Goal: Task Accomplishment & Management: Manage account settings

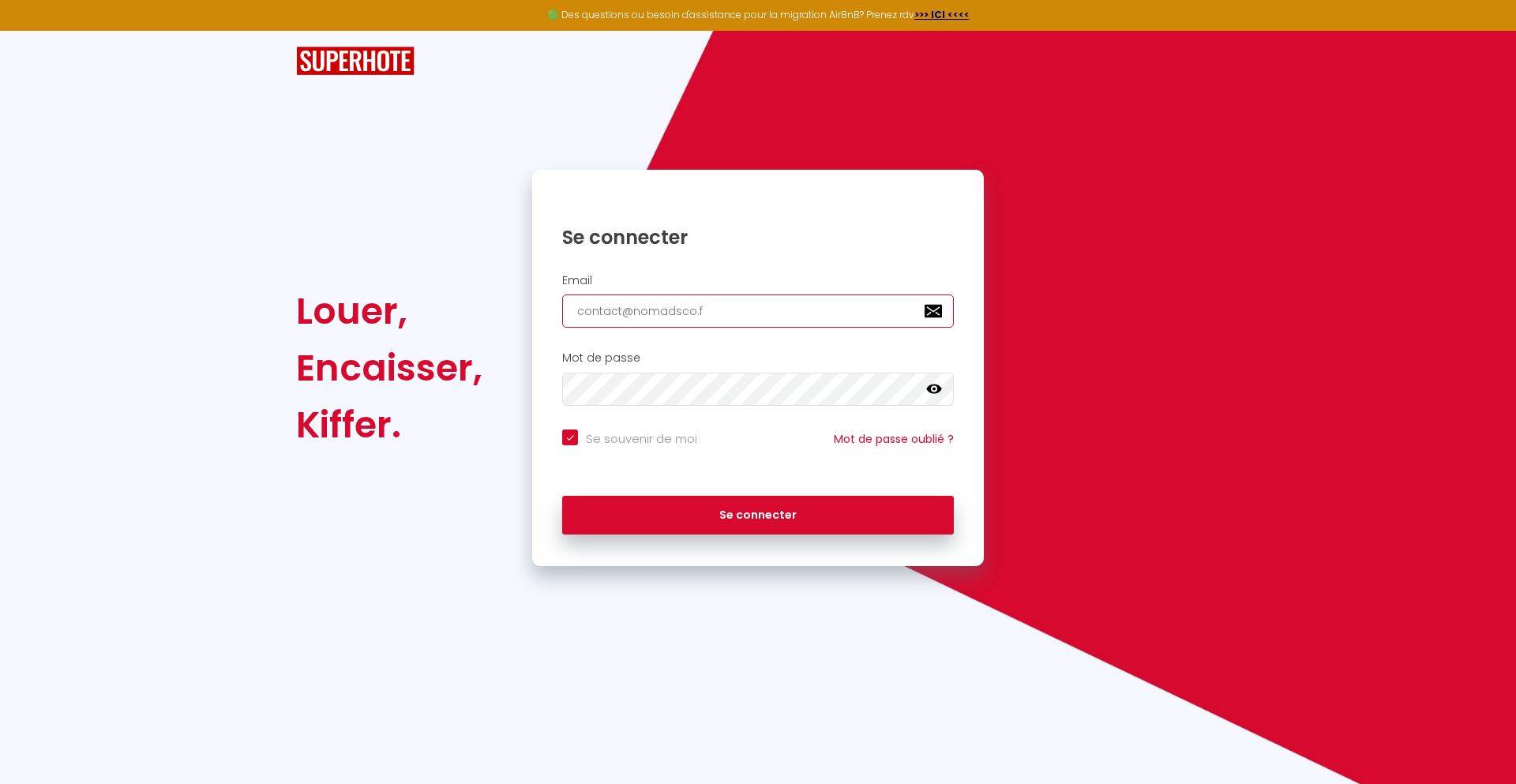
type input "[EMAIL_ADDRESS][DOMAIN_NAME]"
checkbox input "true"
type input "[EMAIL_ADDRESS][DOMAIN_NAME]"
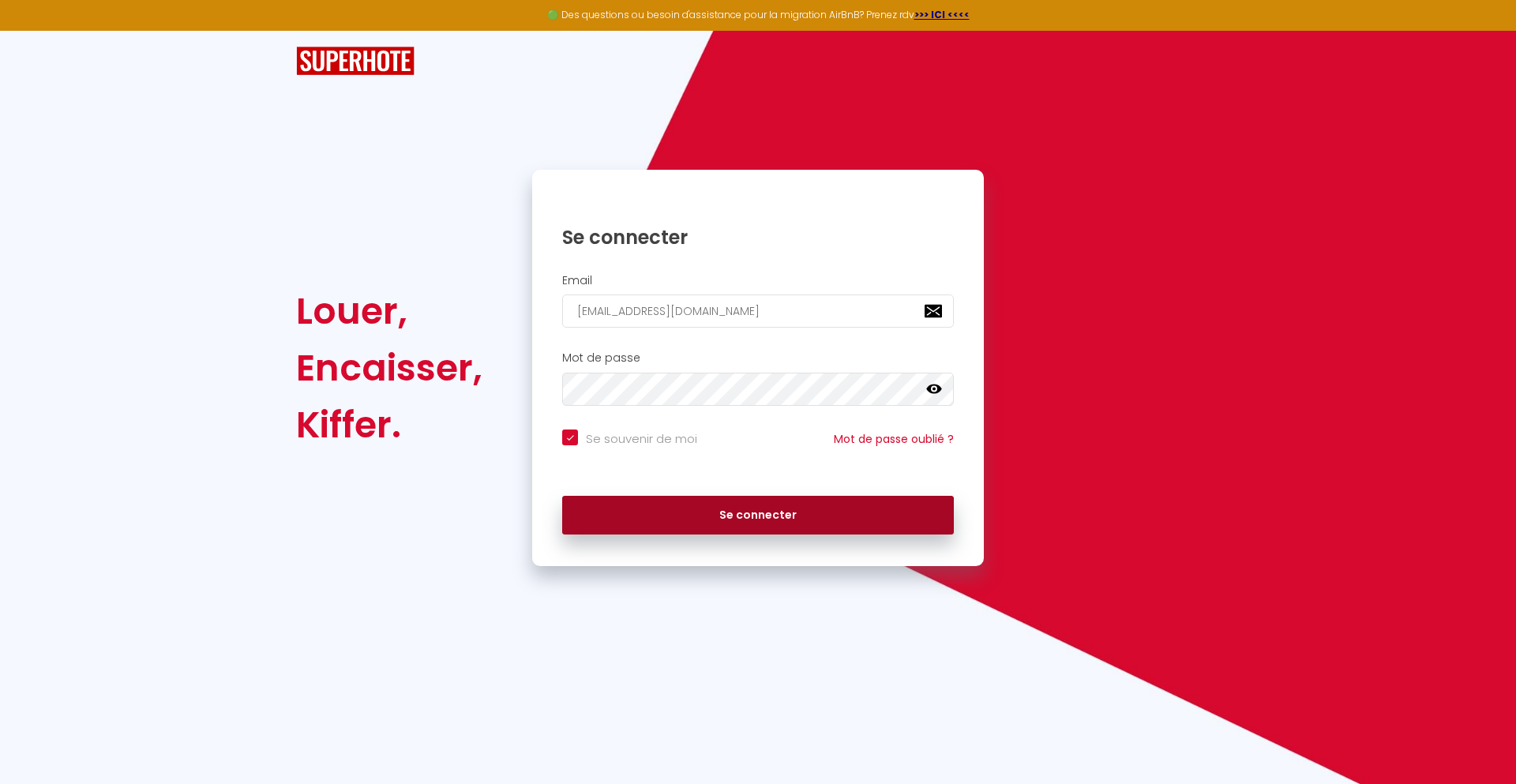
click at [758, 514] on button "Se connecter" at bounding box center [758, 515] width 392 height 39
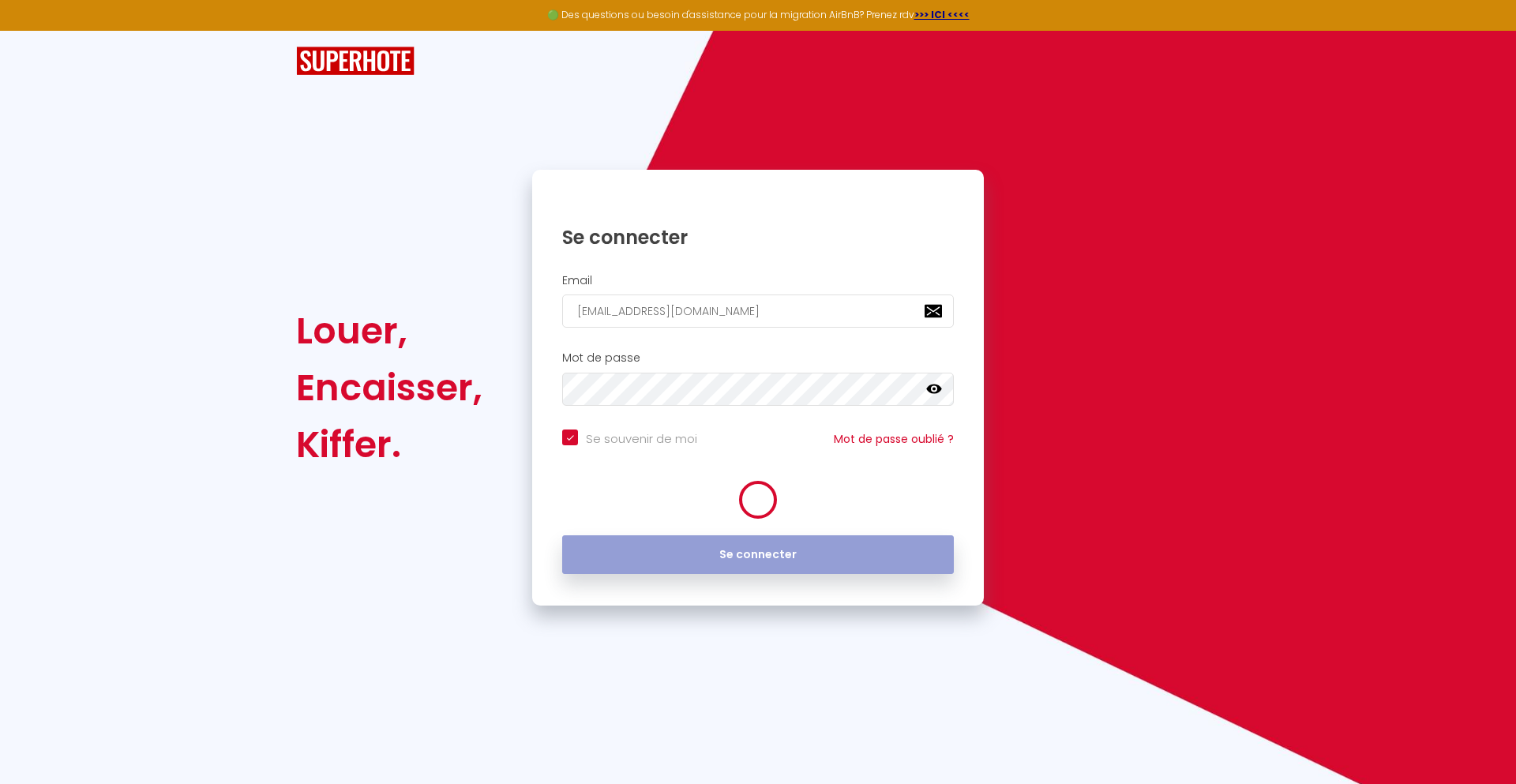
checkbox input "true"
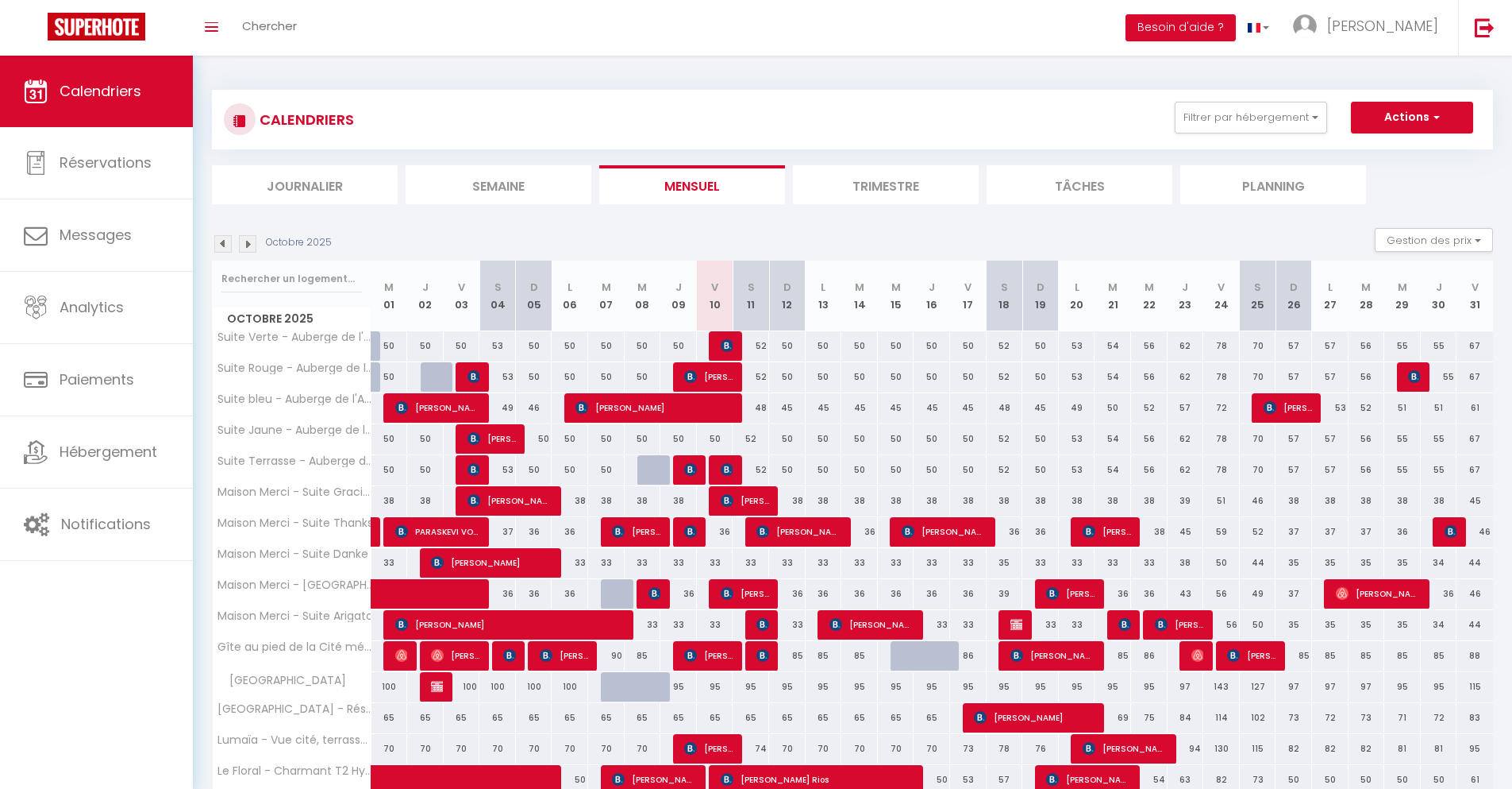
click at [305, 184] on li "Journalier" at bounding box center [305, 184] width 186 height 39
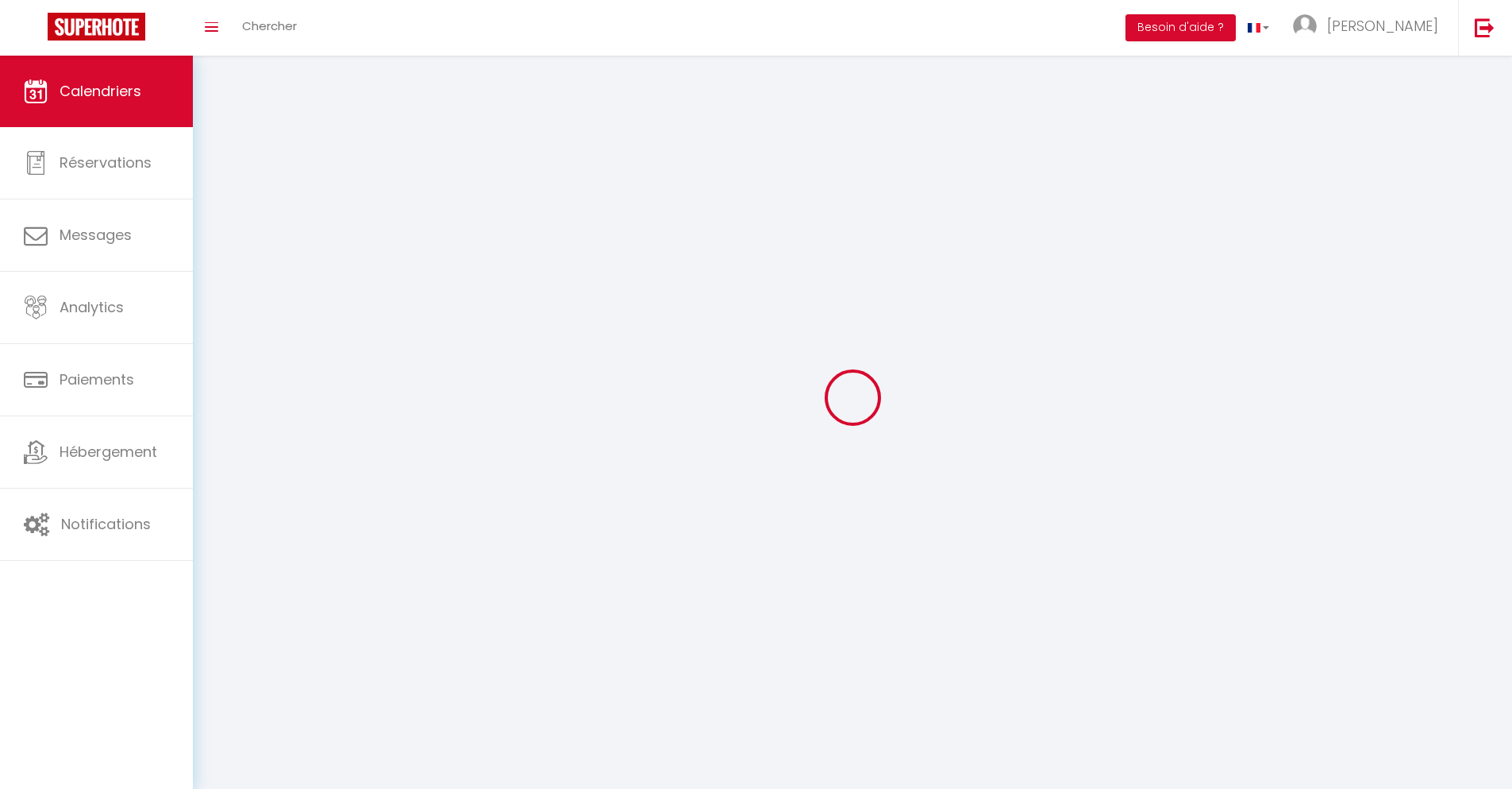
select select
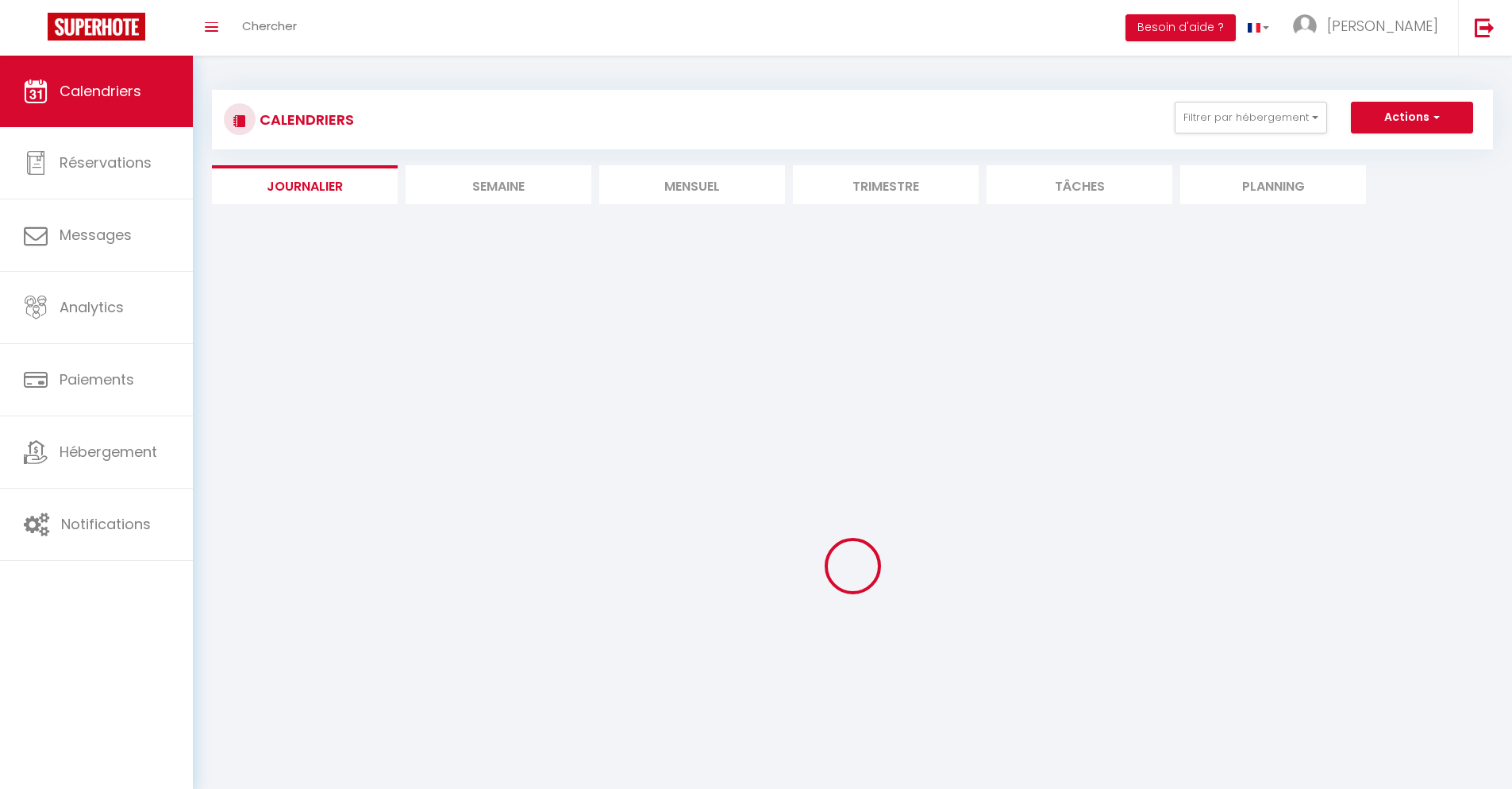
select select
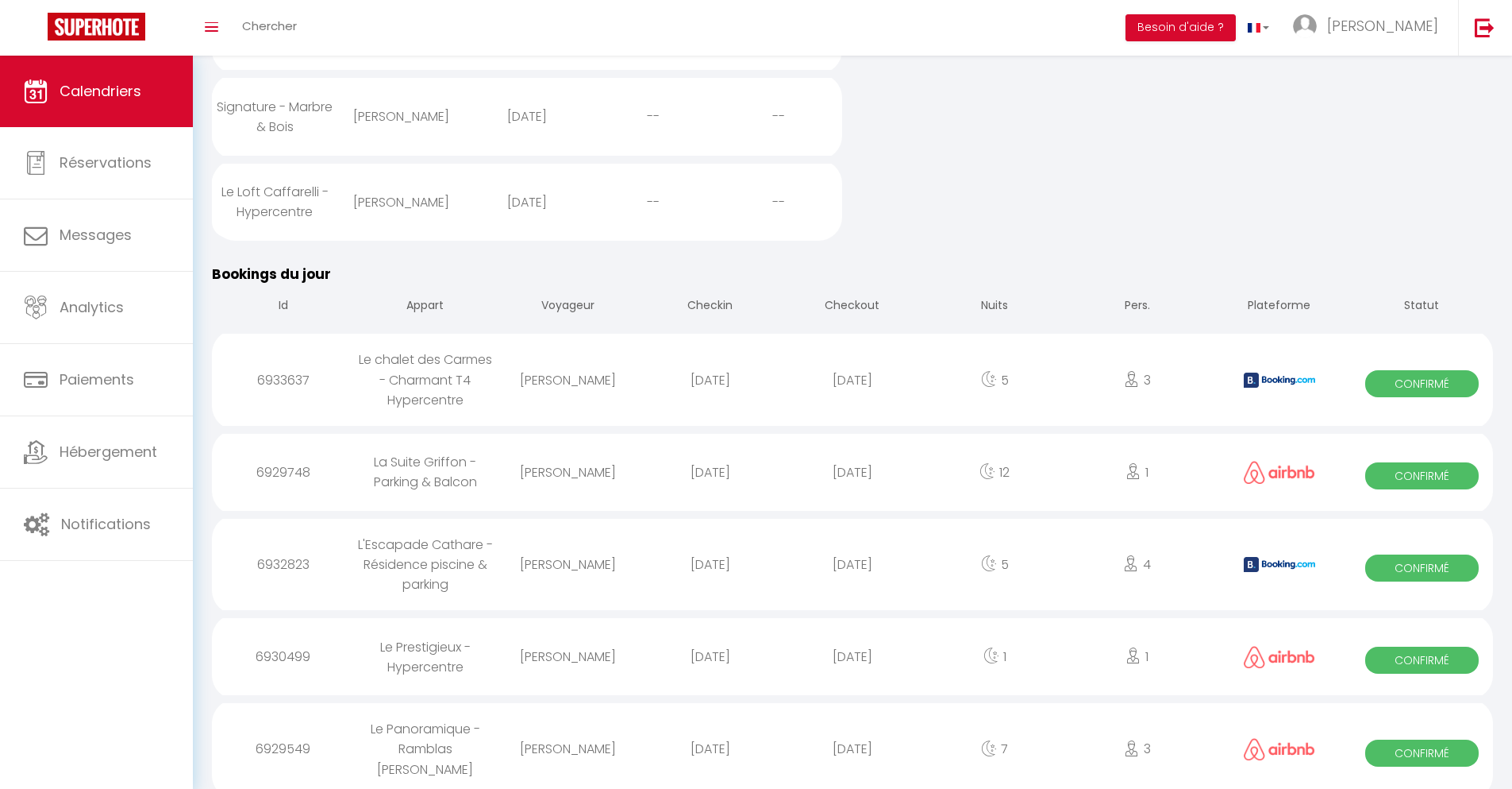
scroll to position [1307, 0]
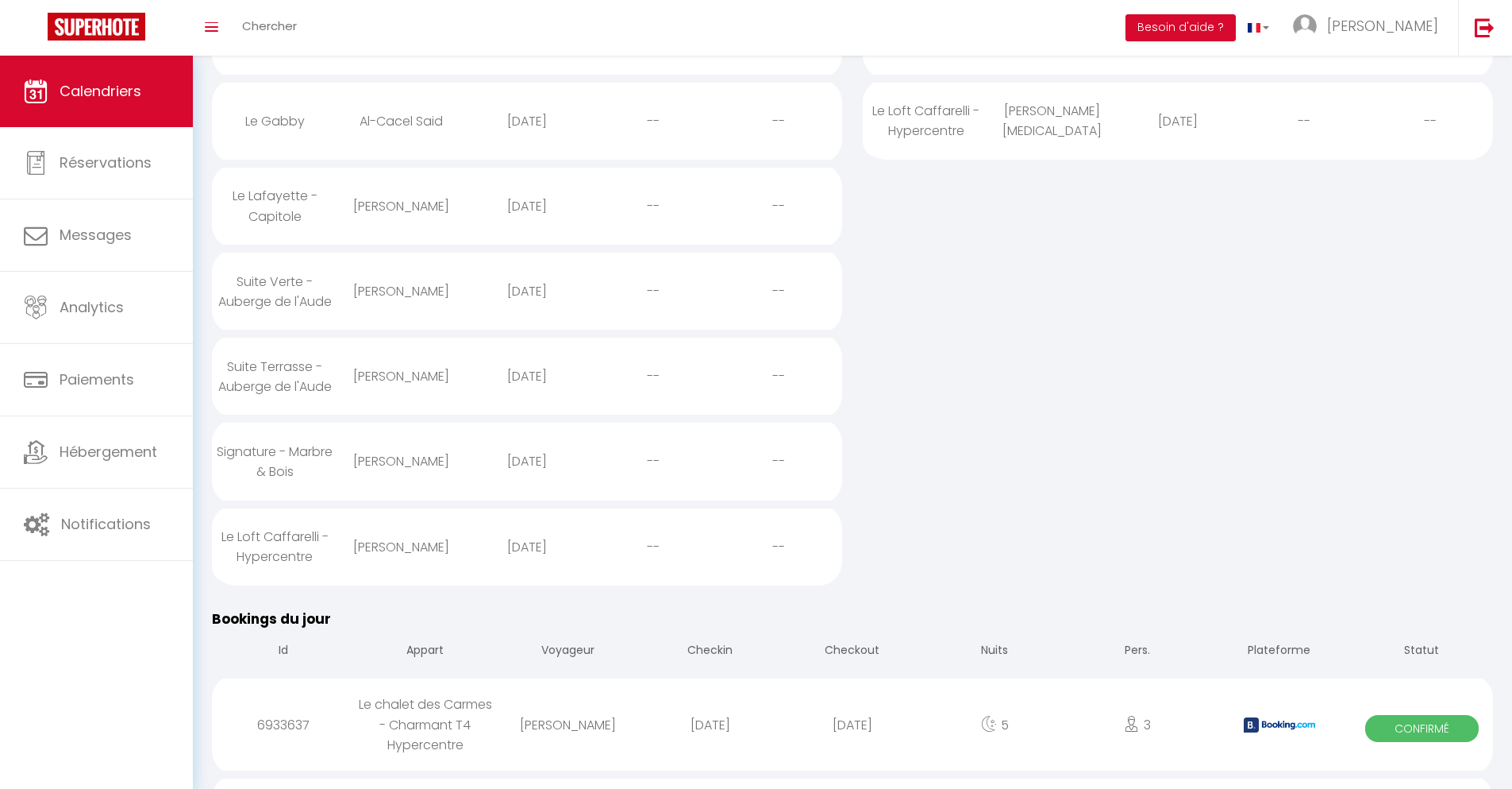
click at [853, 738] on div "[DATE]" at bounding box center [852, 725] width 142 height 51
select select "0"
select select "1"
select select
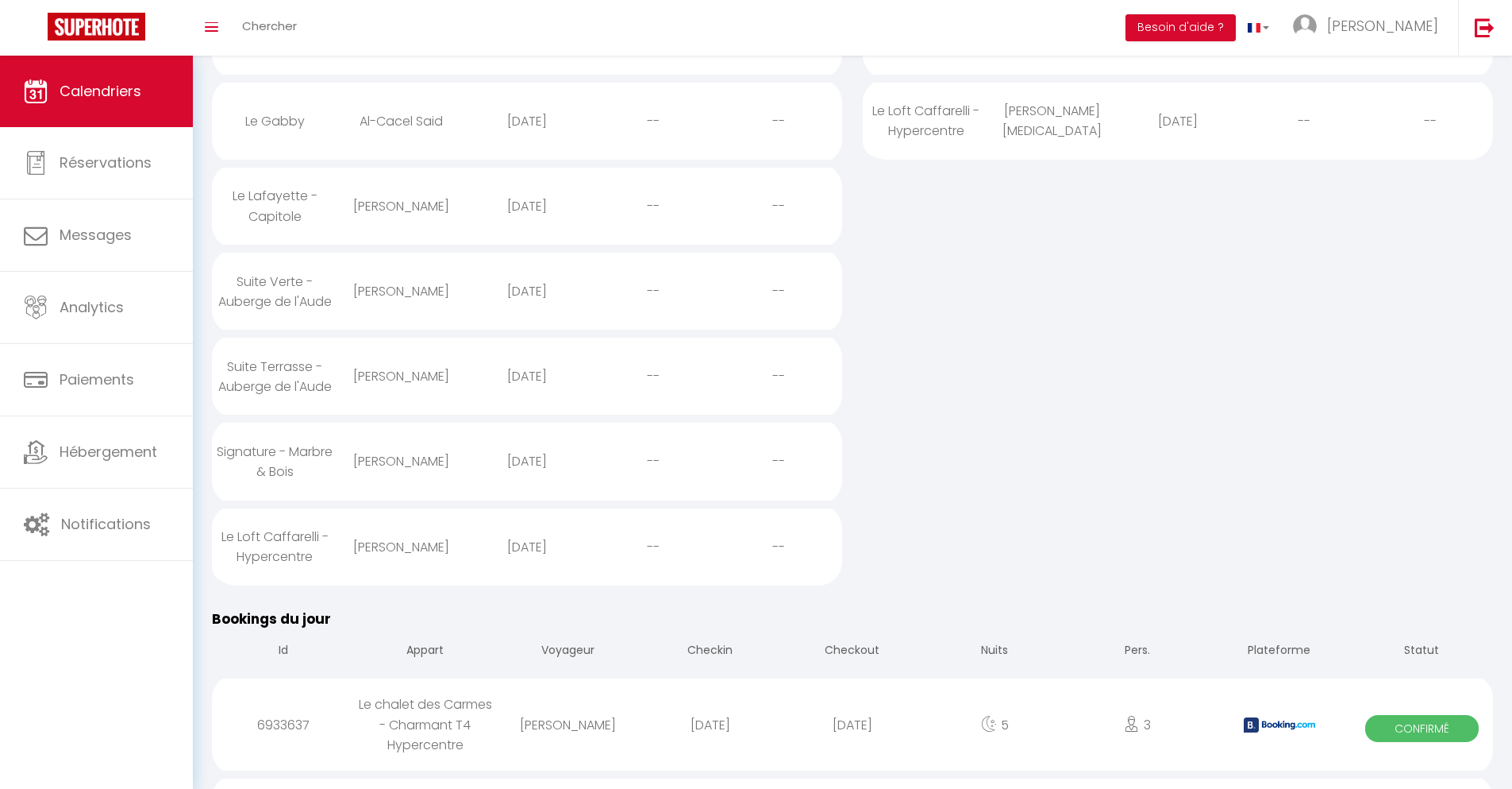
select select
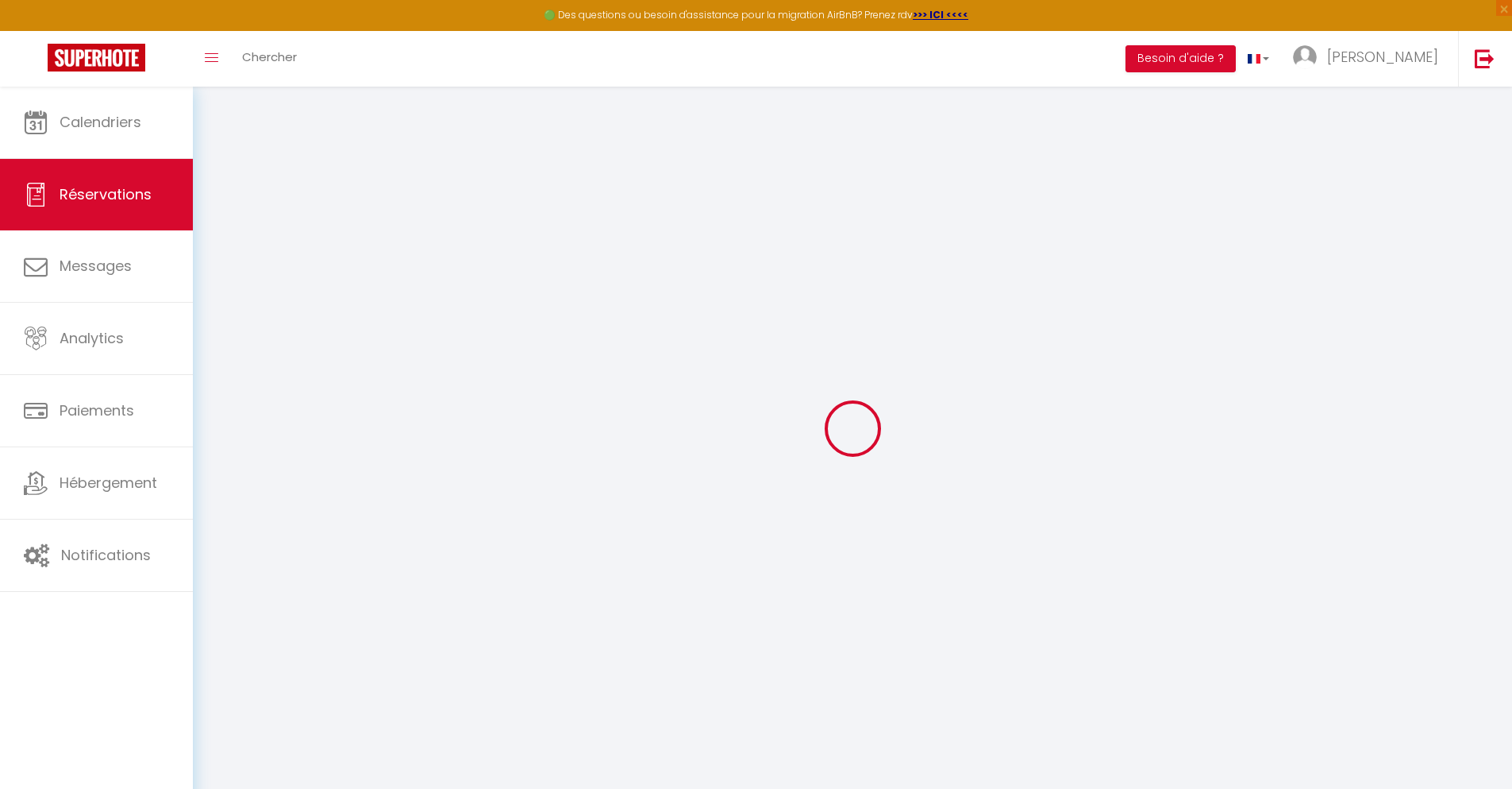
select select
checkbox input "false"
select select
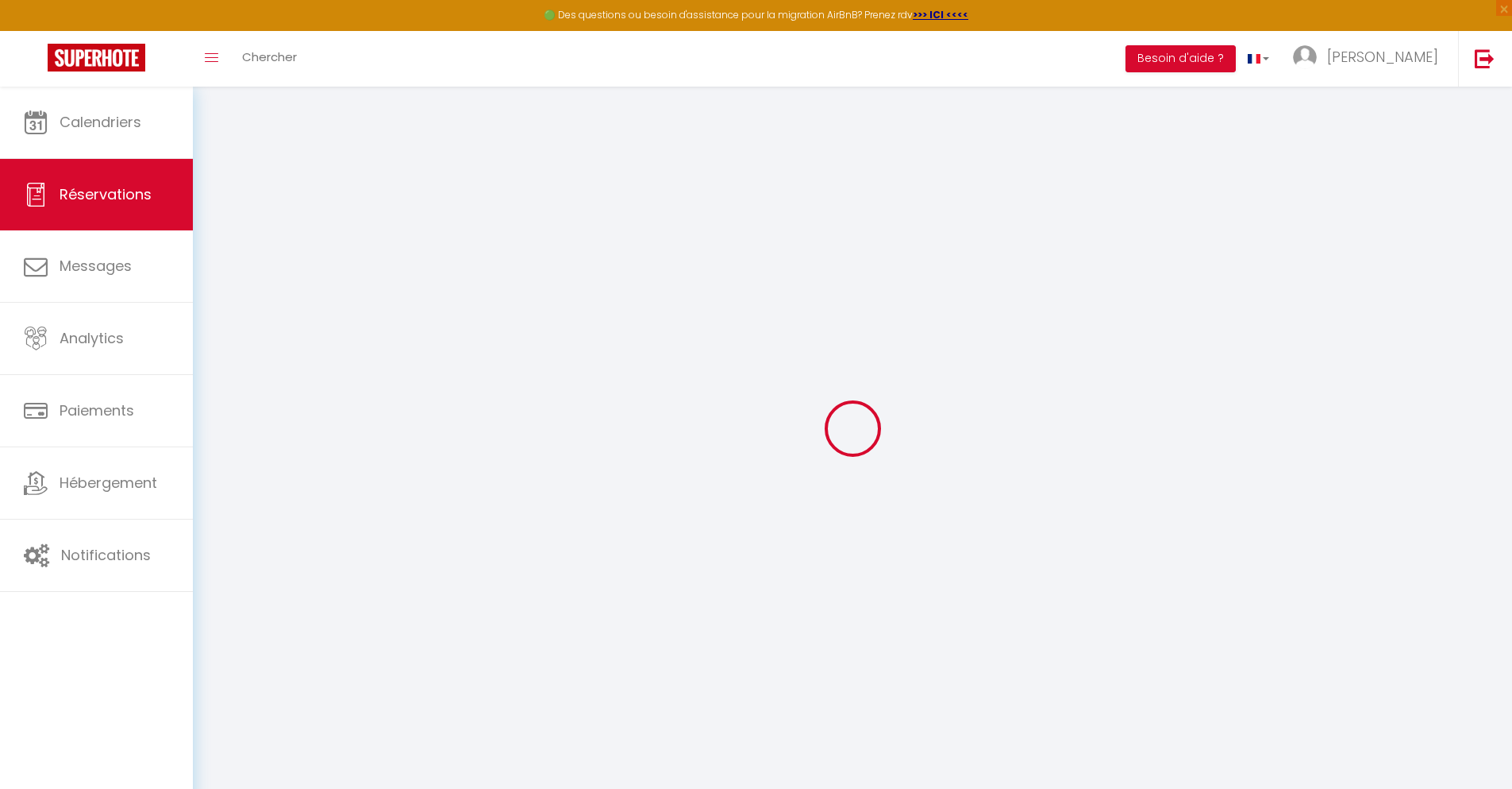
checkbox input "false"
type textarea "** THIS RESERVATION HAS BEEN PRE-PAID ** BOOKING NOTE : Payment charge is EUR 7…"
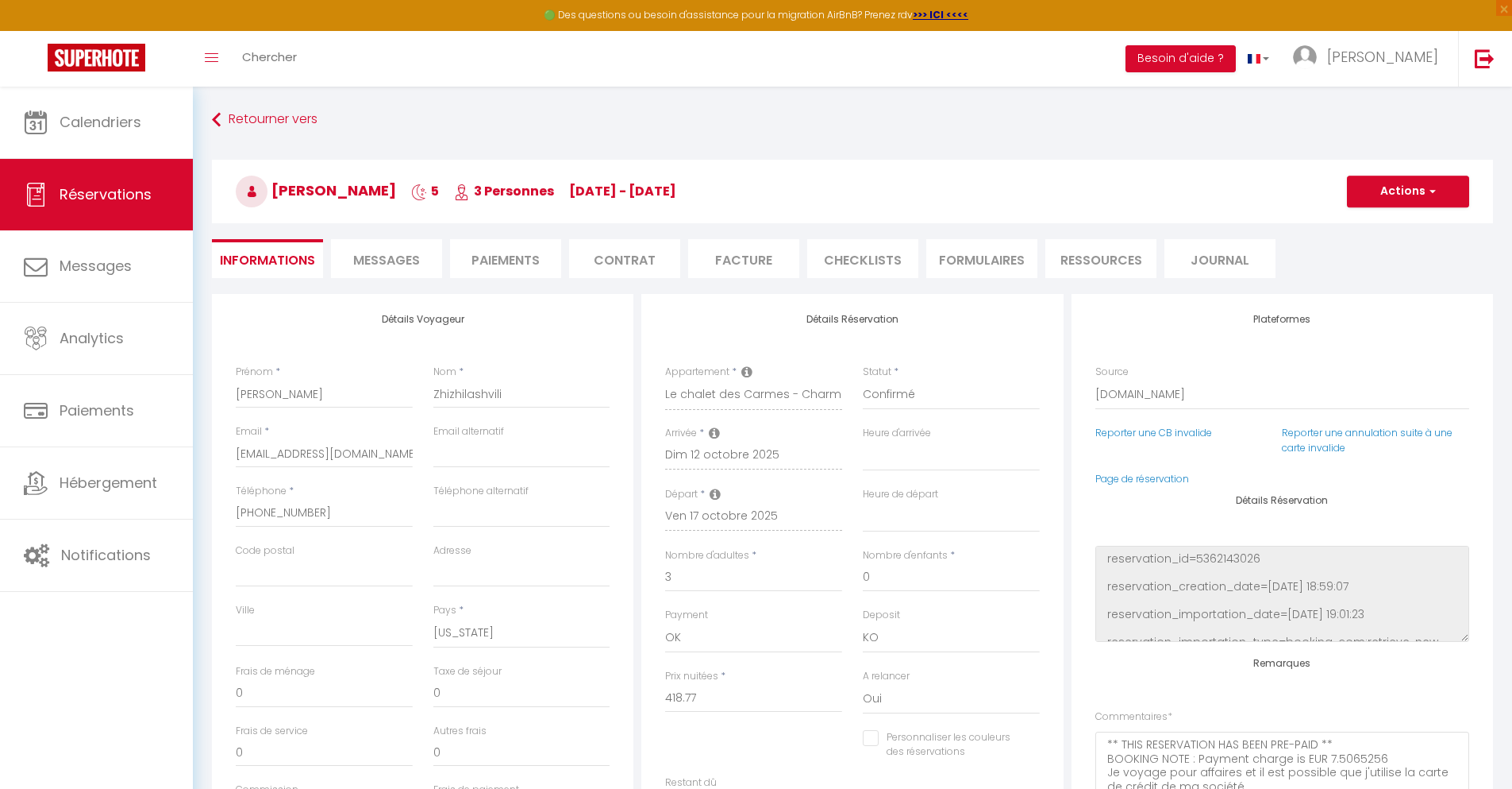
type input "90"
type input "27.41"
select select
checkbox input "false"
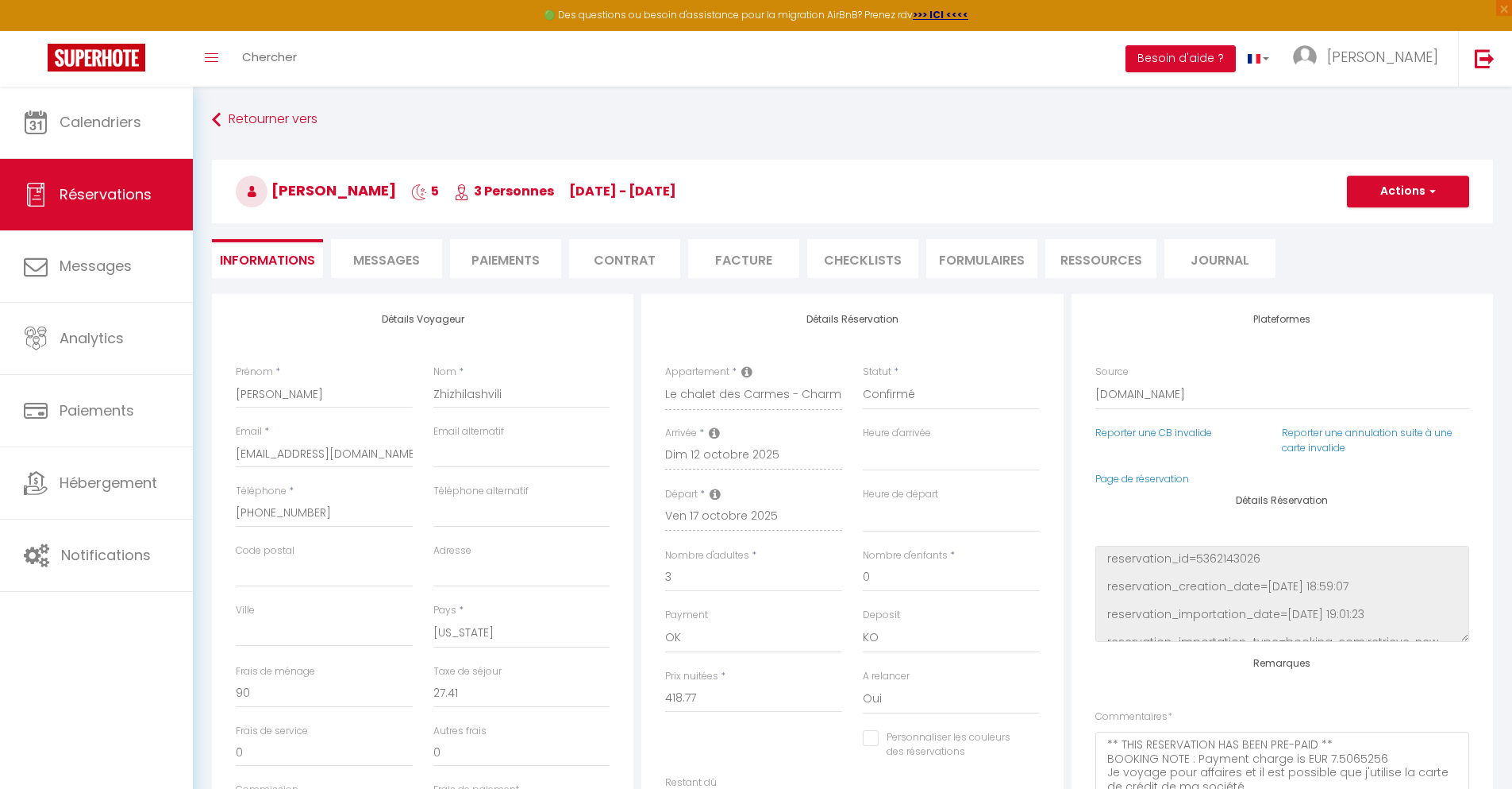
select select
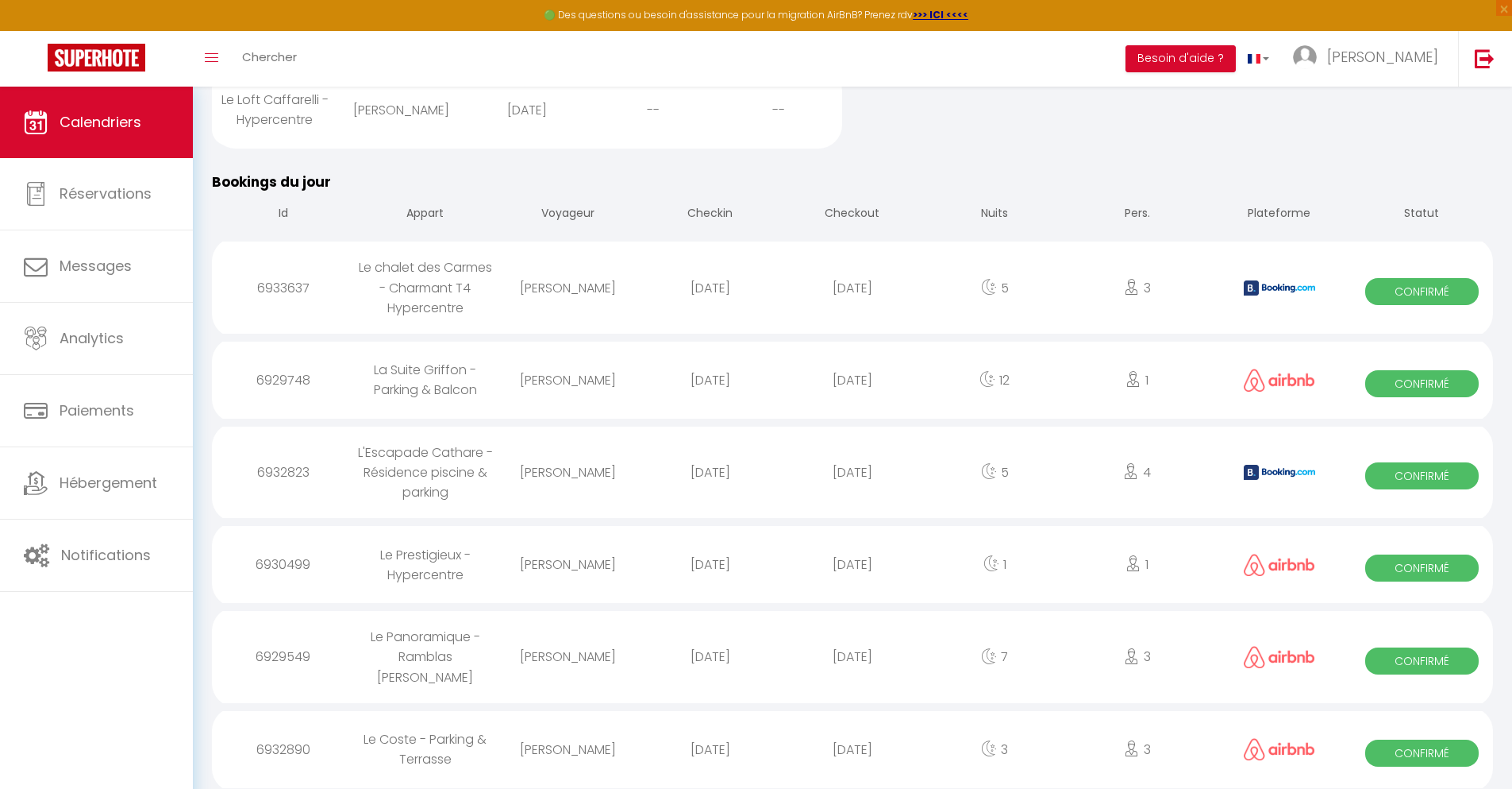
scroll to position [1423, 0]
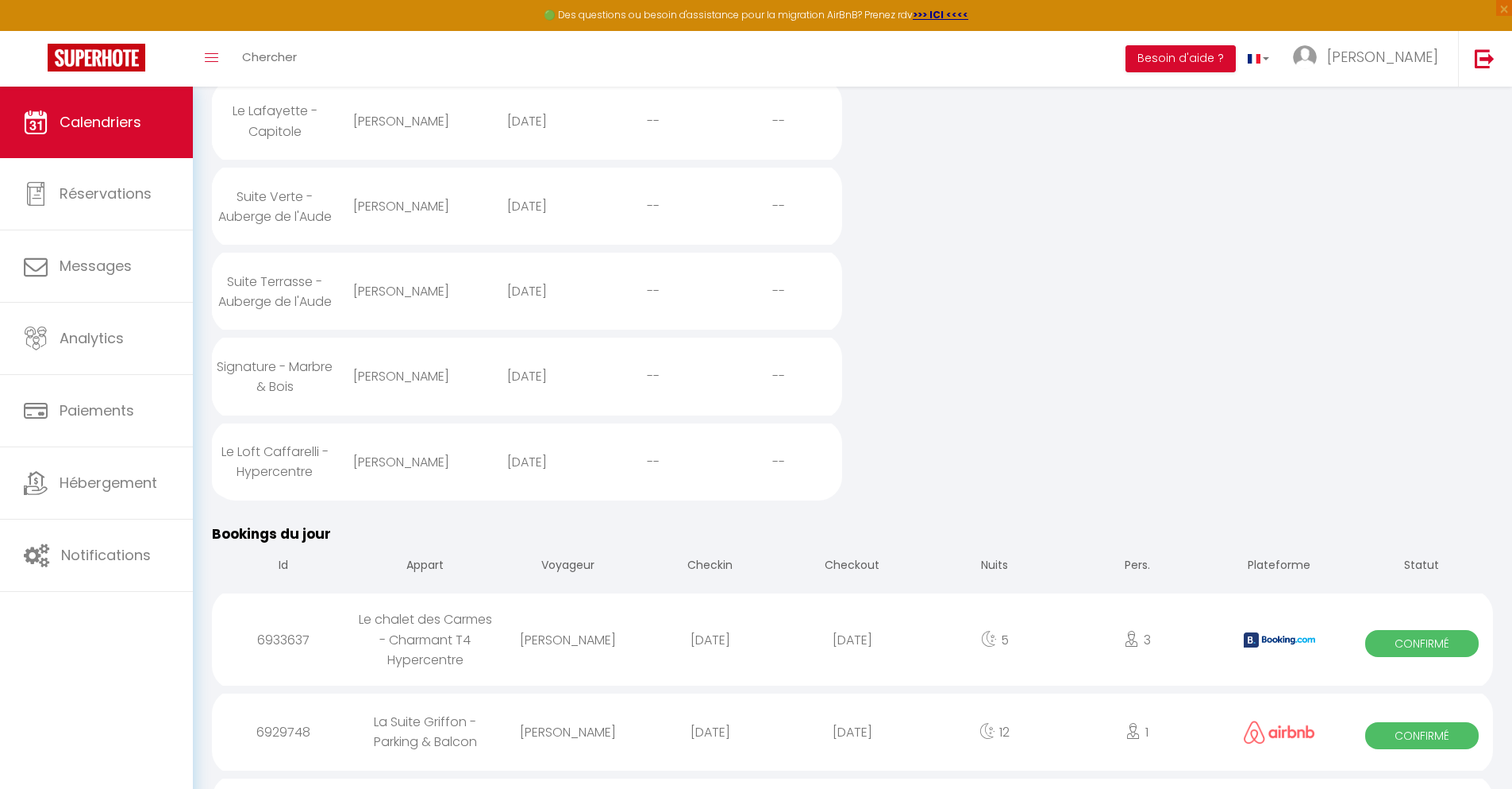
click at [853, 745] on div "[DATE]" at bounding box center [852, 732] width 142 height 51
select select "0"
select select "1"
select select
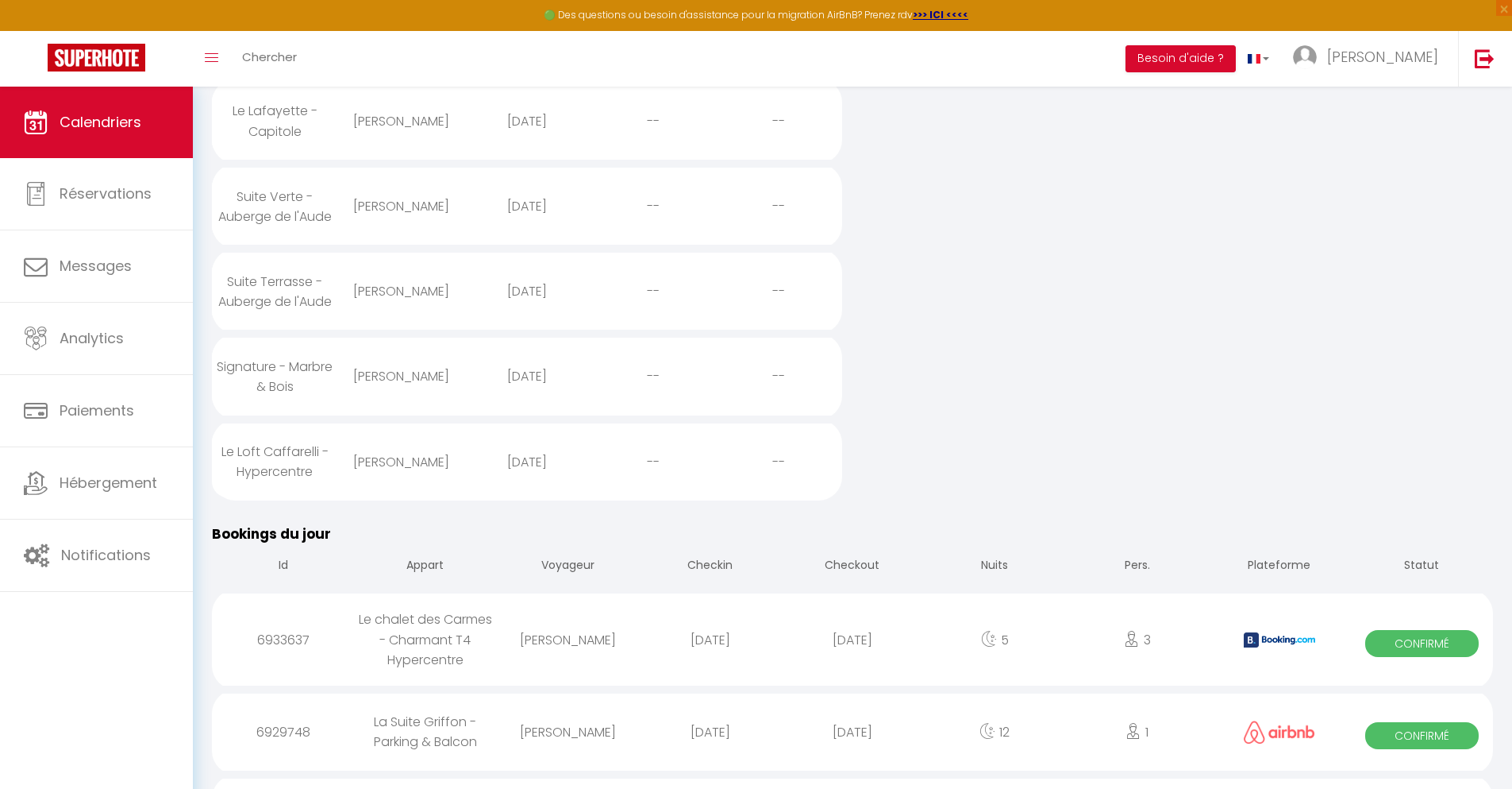
select select
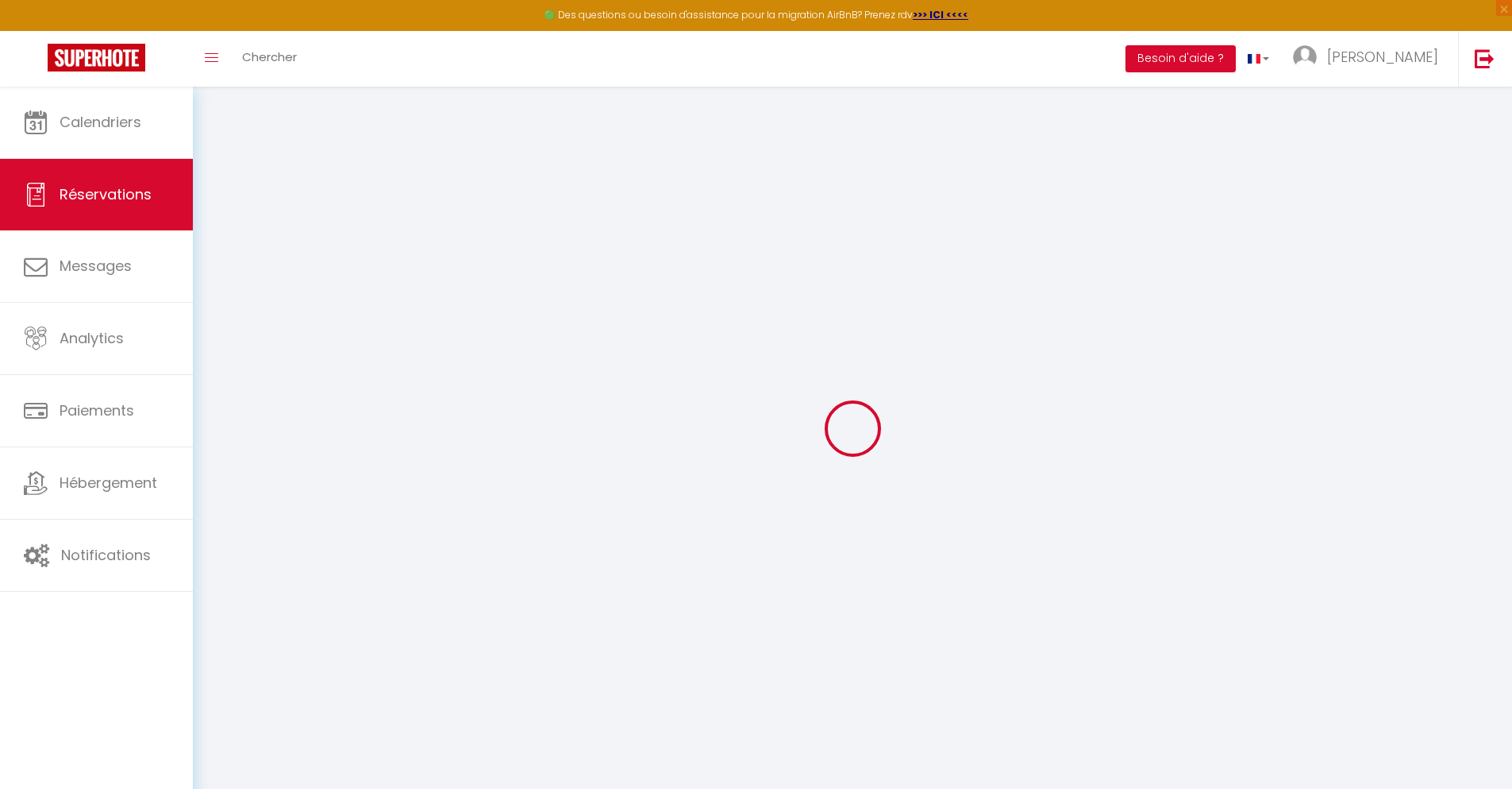
select select
checkbox input "false"
select select
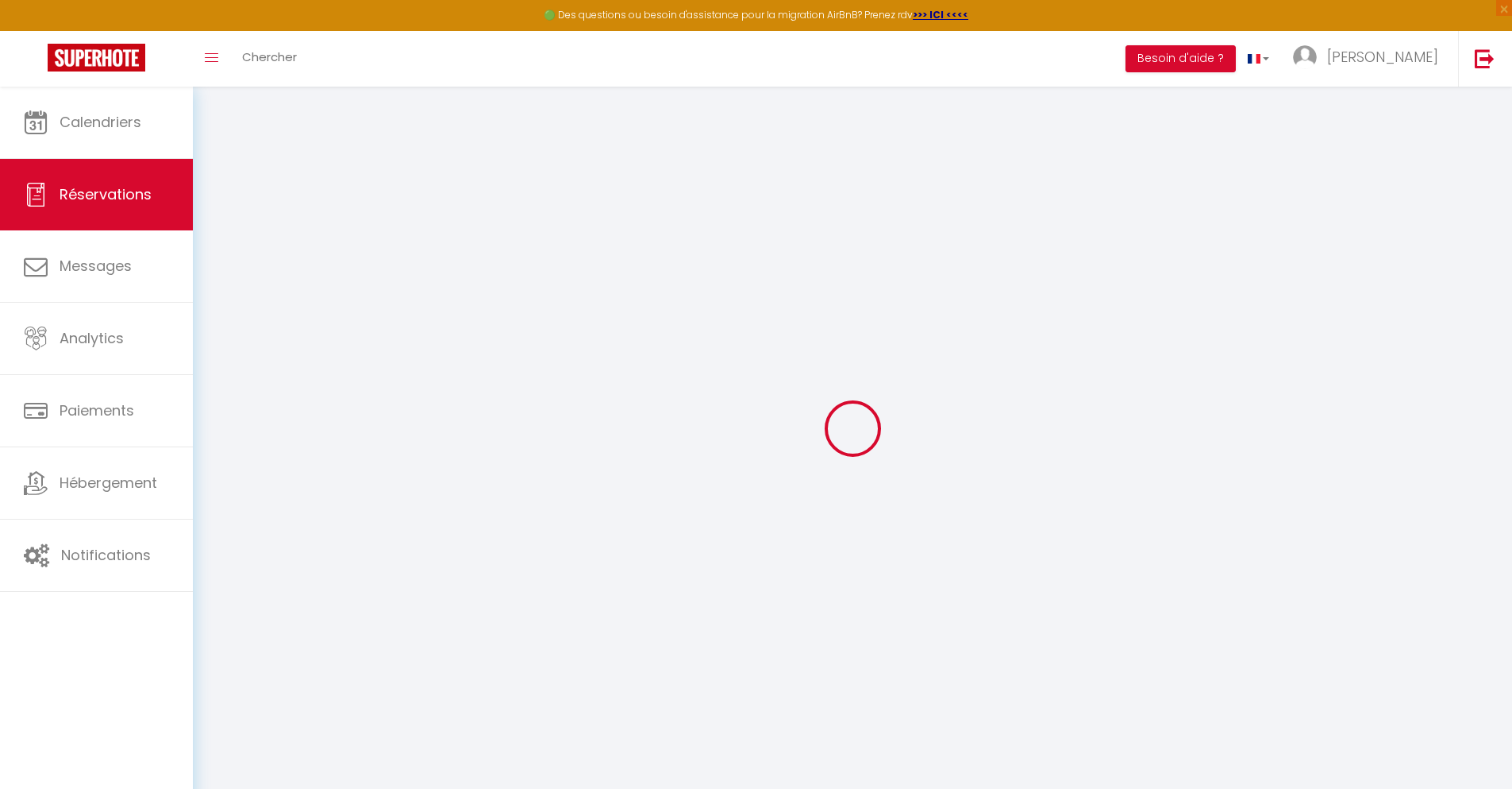
select select
checkbox input "false"
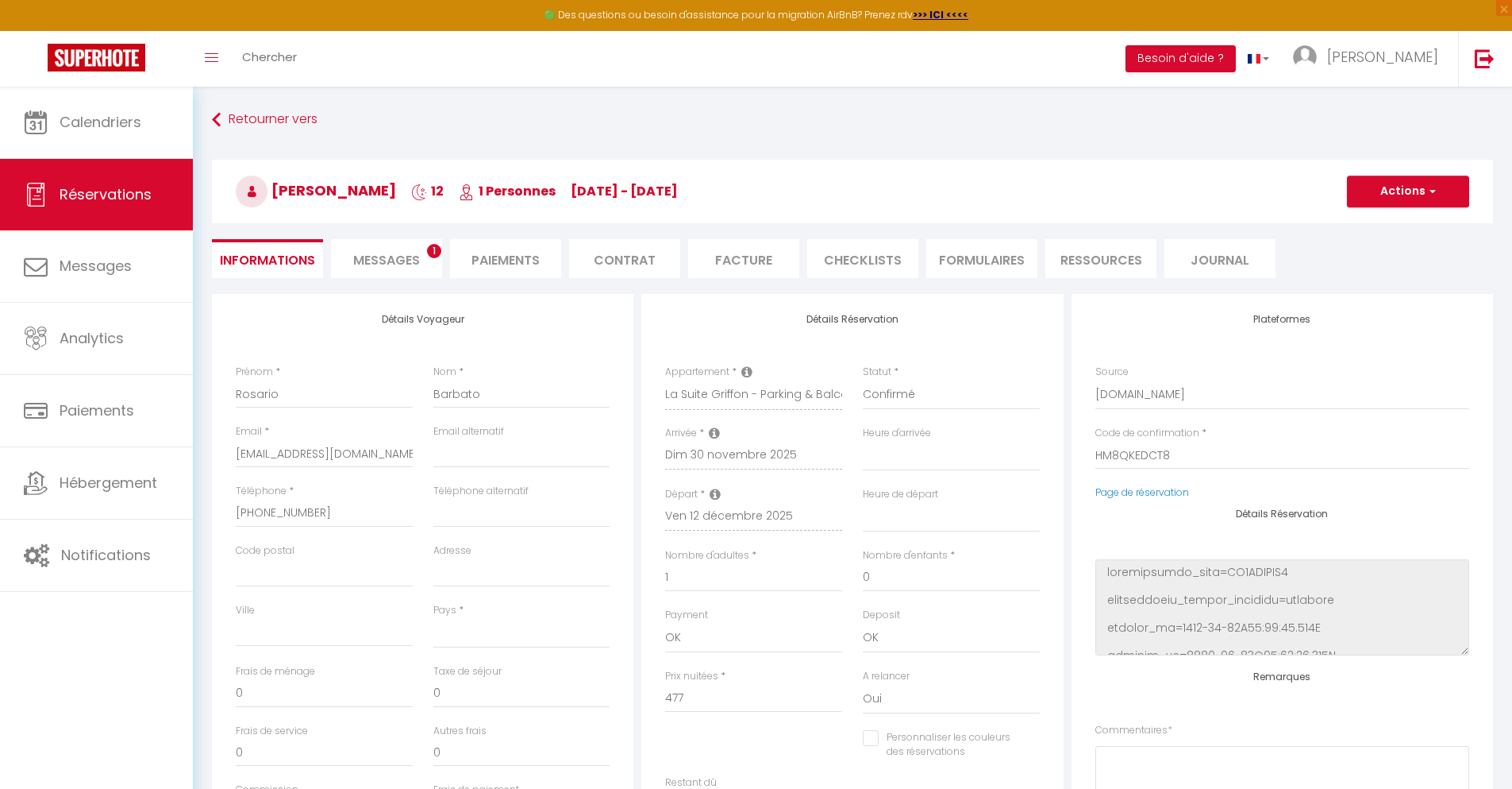
select select
type input "40"
type input "34.34"
select select
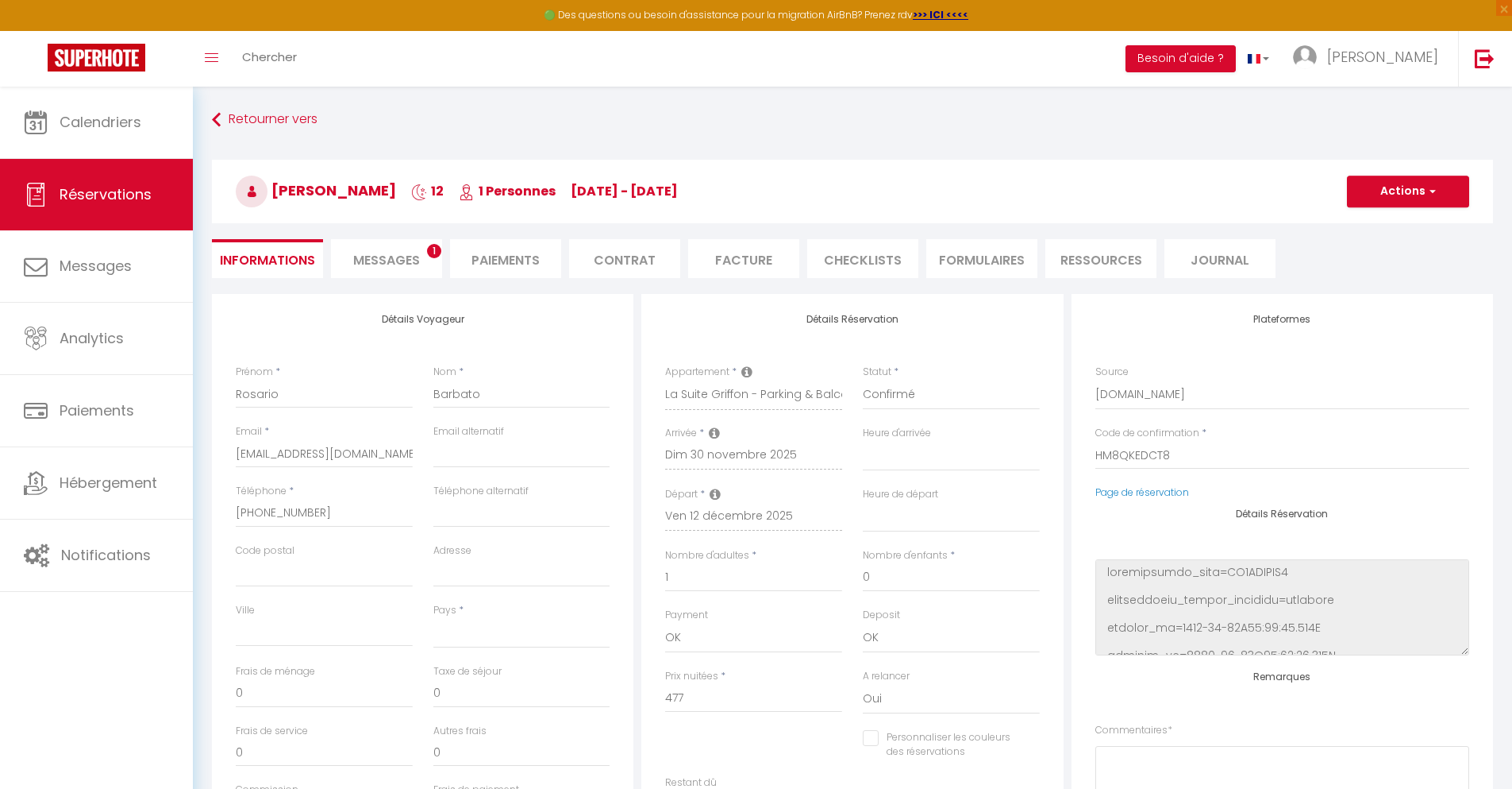
checkbox input "false"
select select
checkbox input "false"
select select
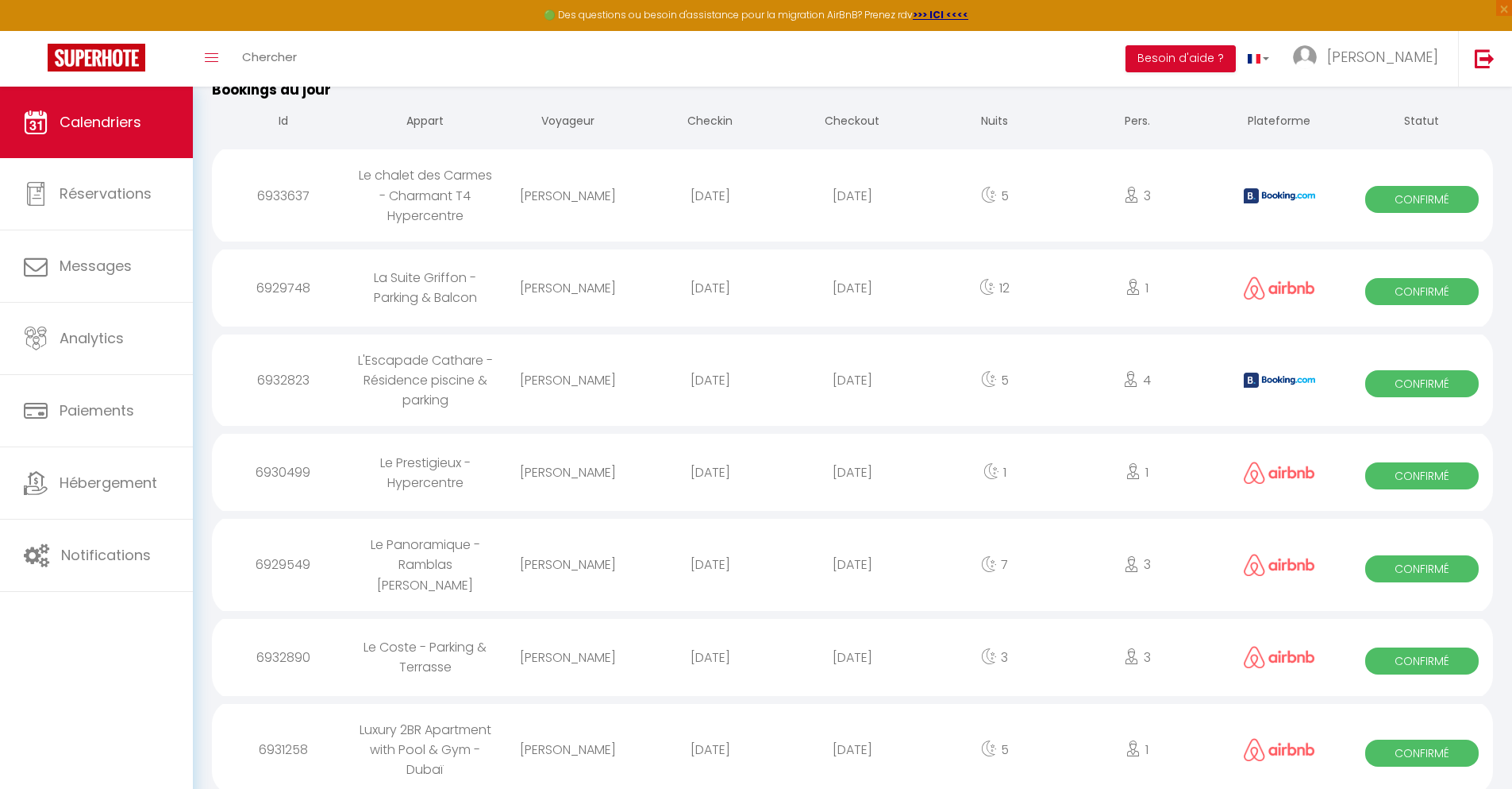
scroll to position [1523, 0]
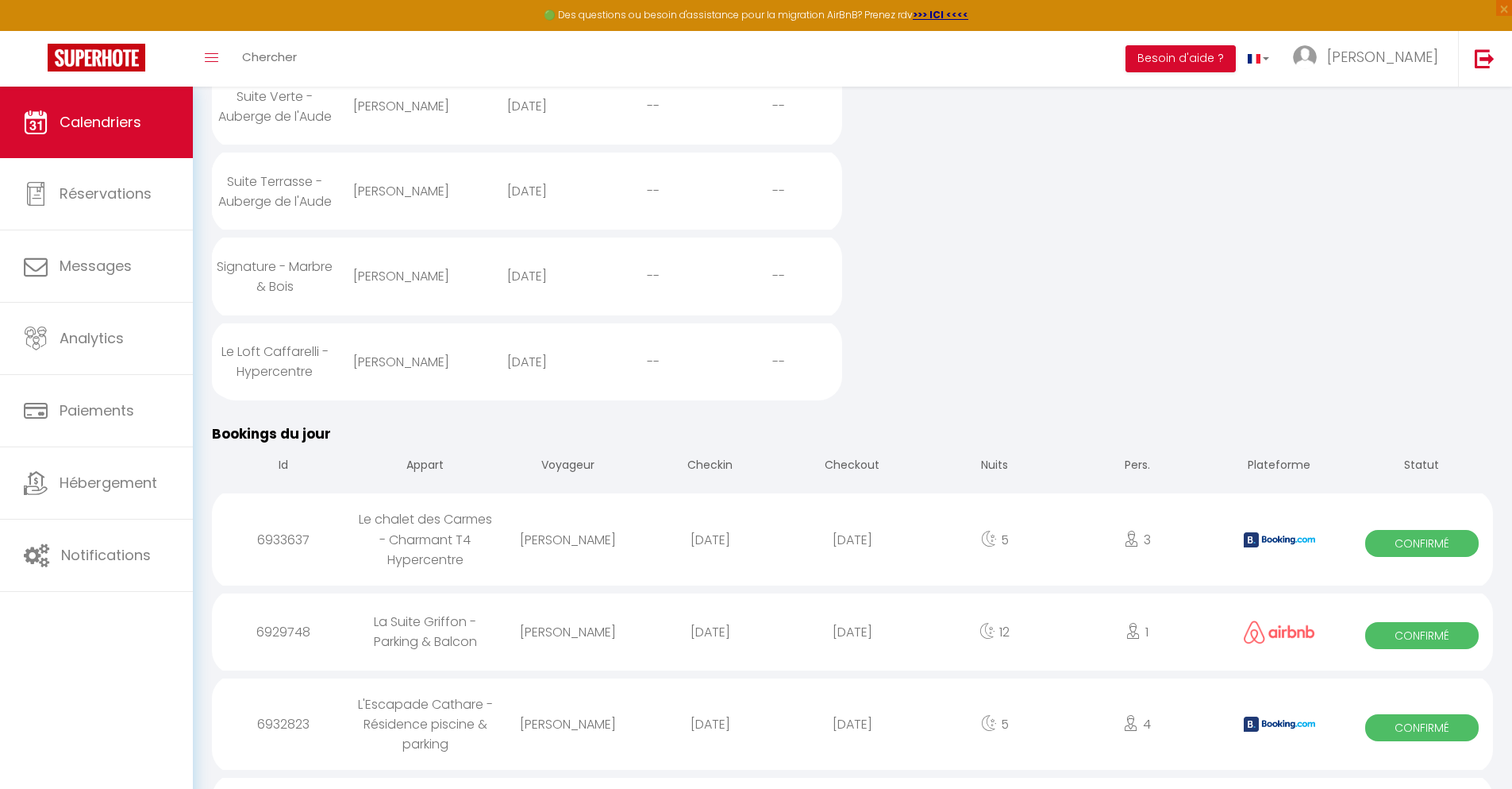
click at [853, 738] on div "[DATE]" at bounding box center [852, 724] width 142 height 51
select select "0"
select select "1"
select select
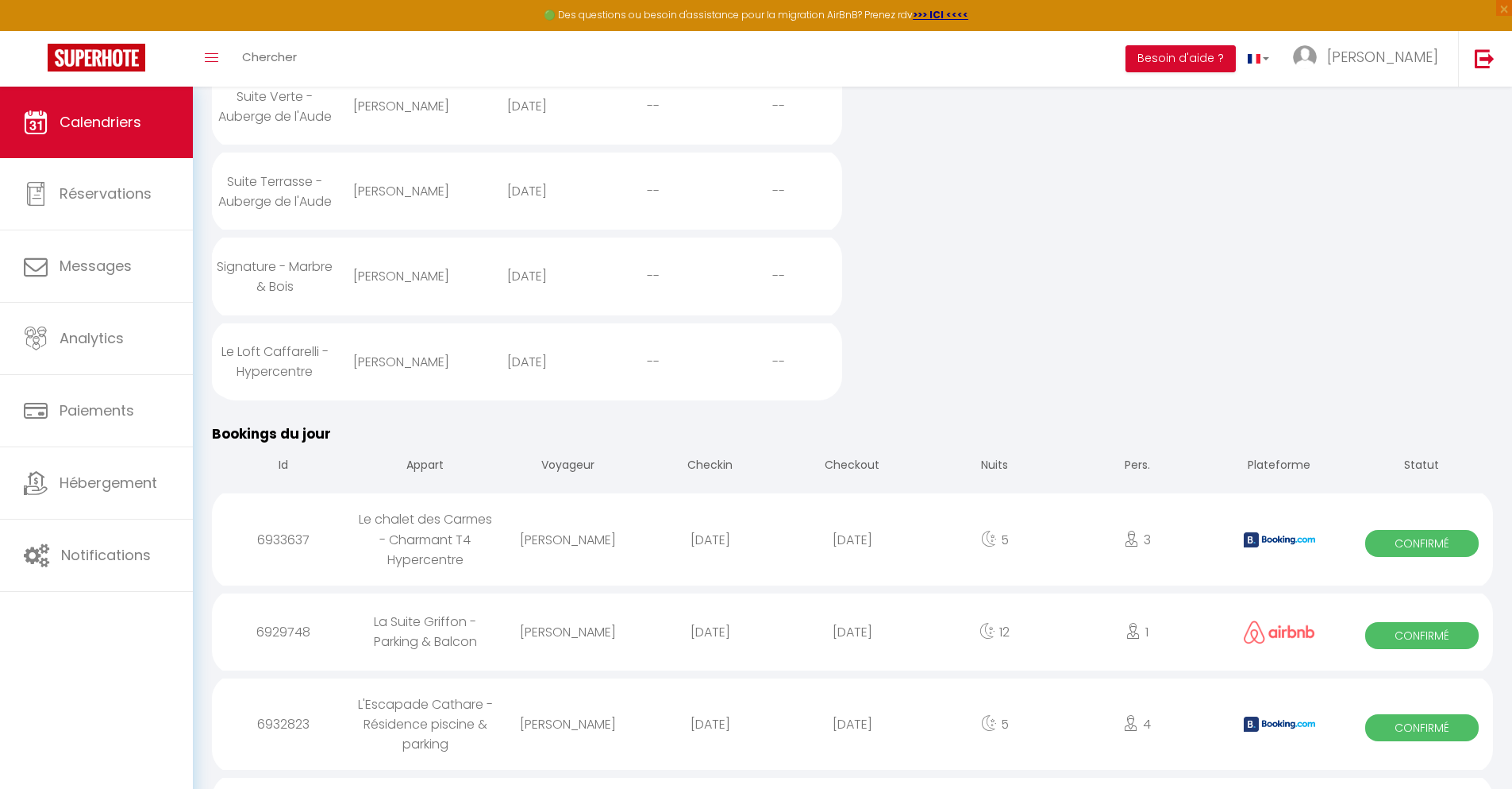
select select
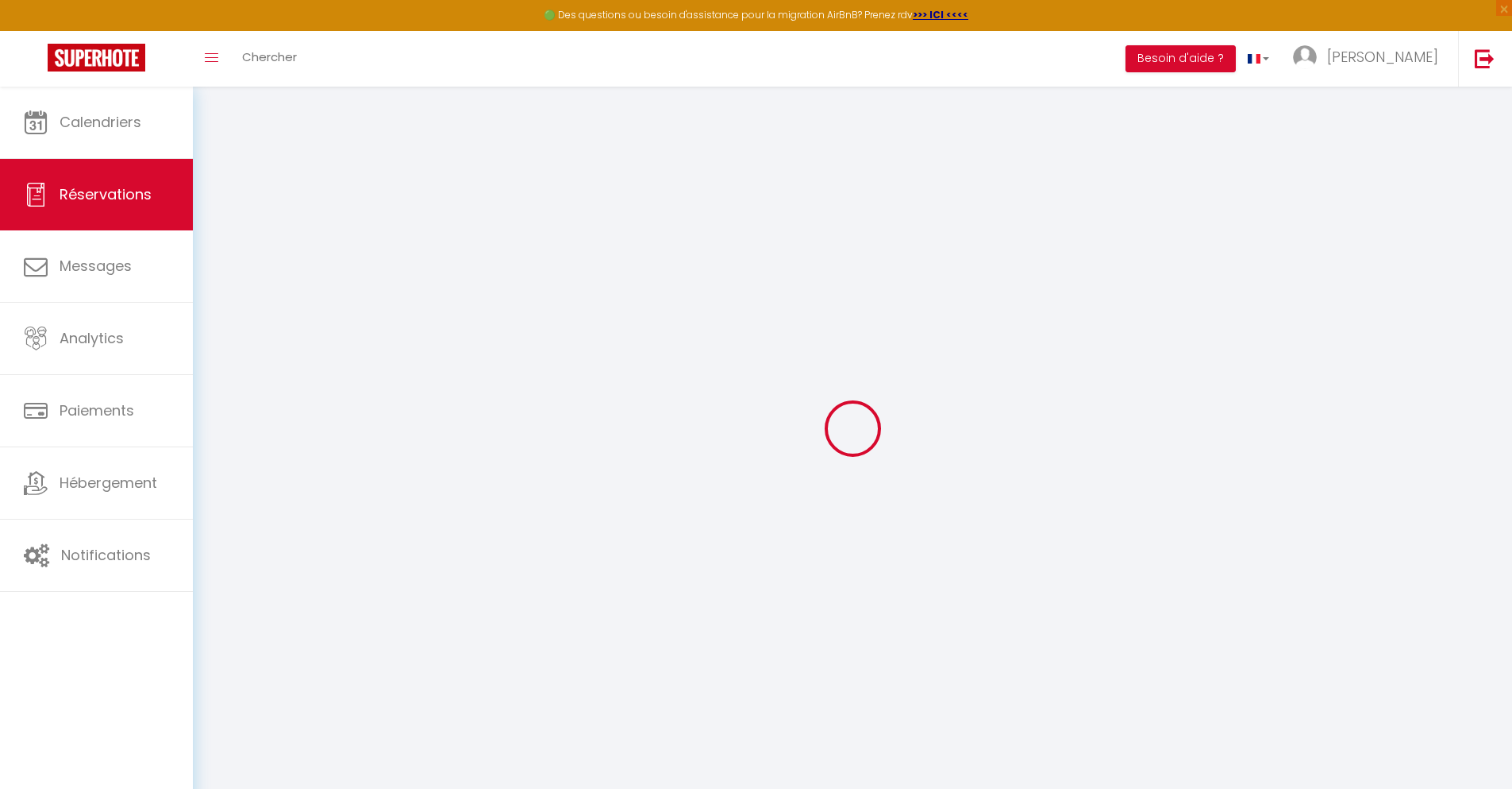
select select
checkbox input "false"
type textarea "** THIS RESERVATION HAS BEEN PRE-PAID ** BOOKING NOTE : Payment charge is EUR 4…"
type input "72"
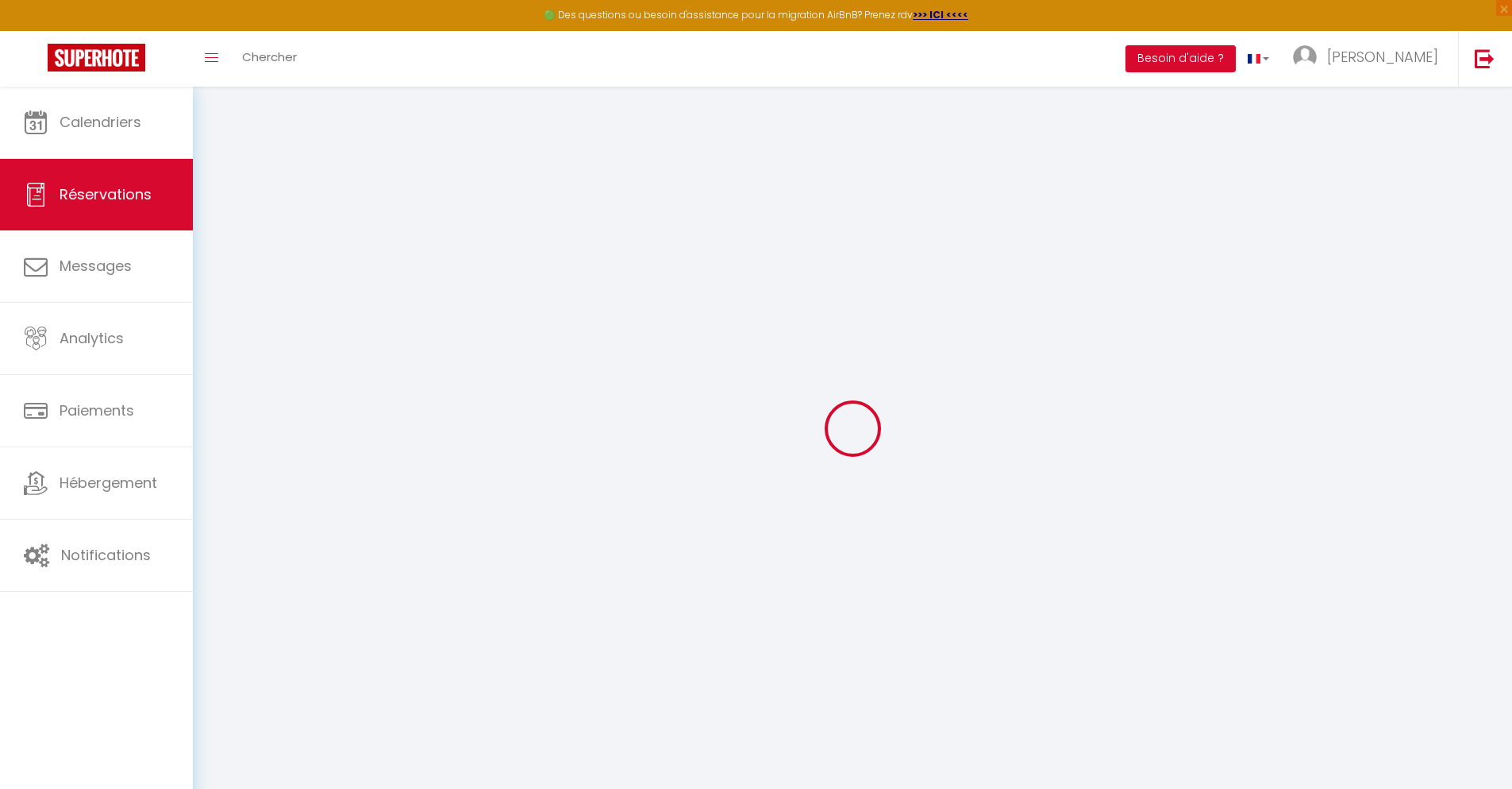
type input "16.11"
select select
checkbox input "false"
select select
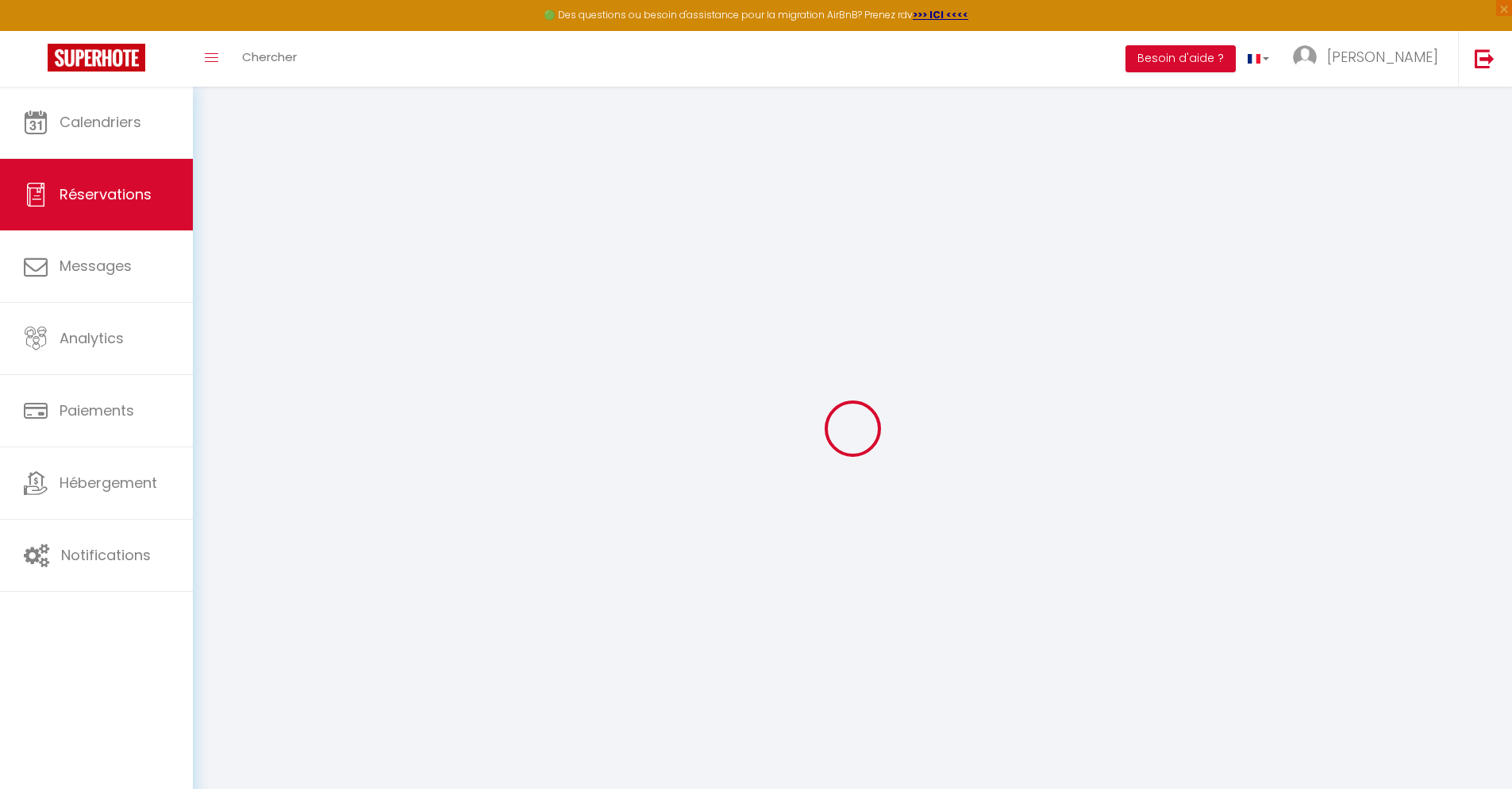
select select
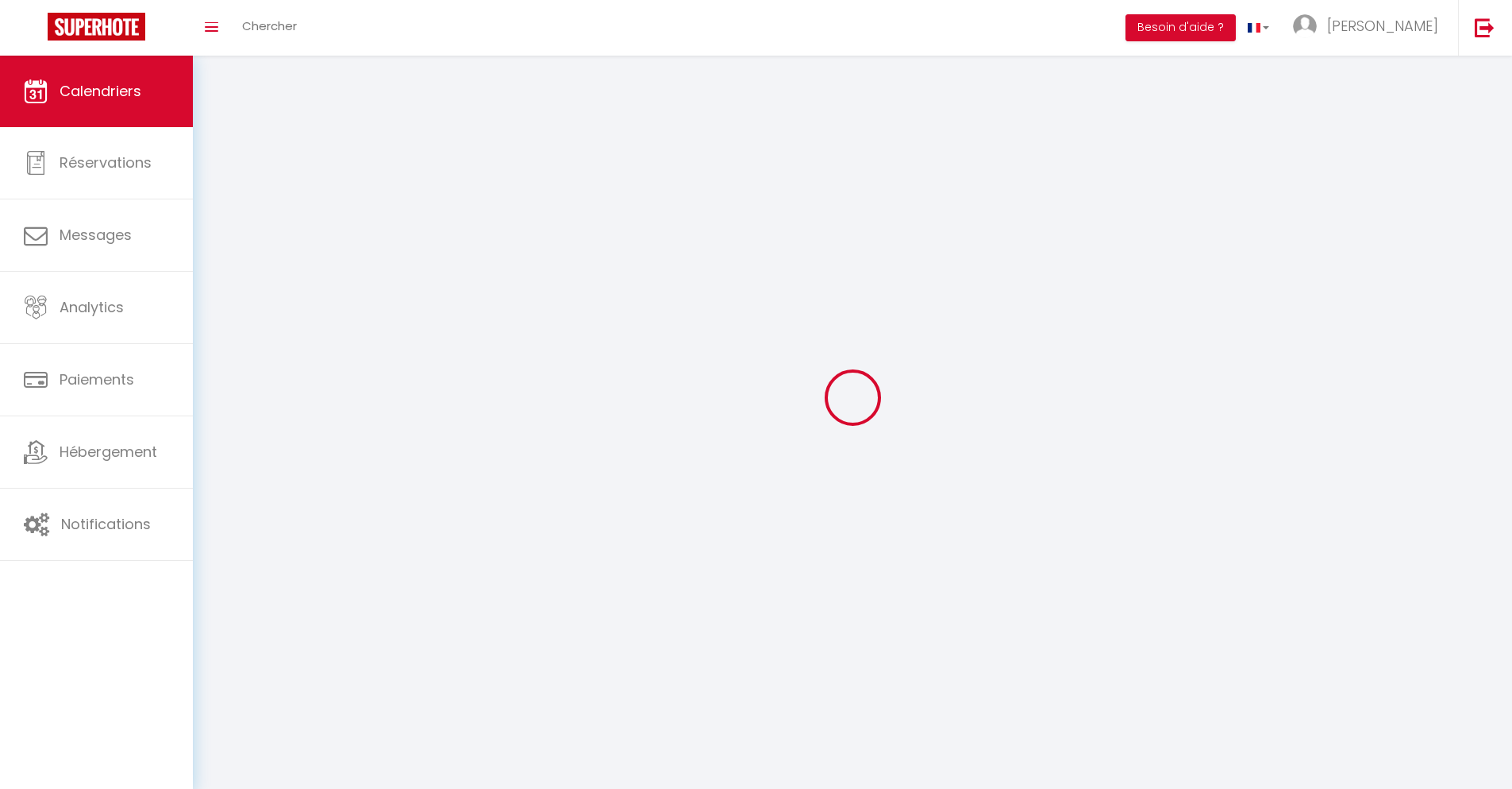
scroll to position [87, 0]
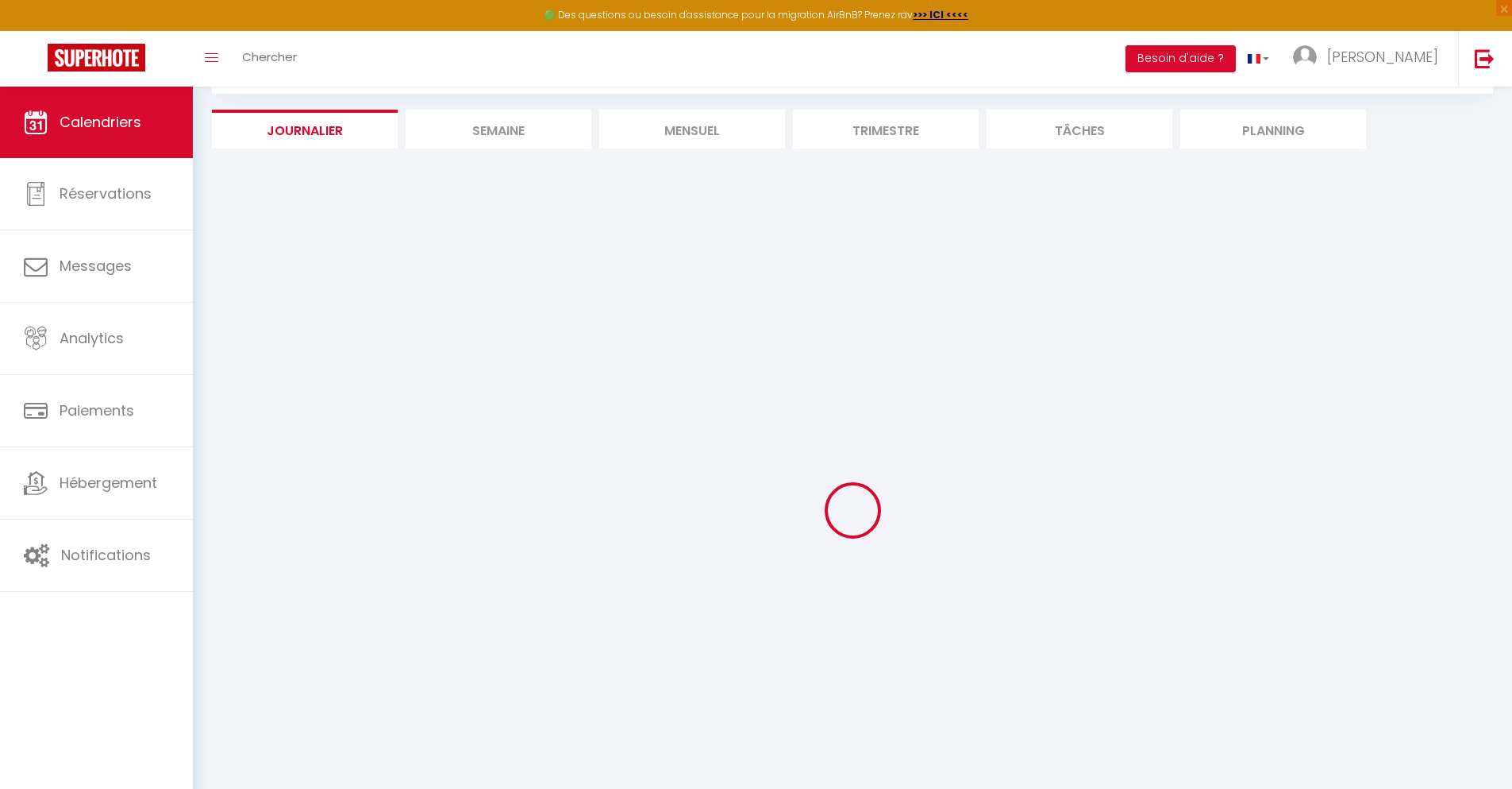
select select
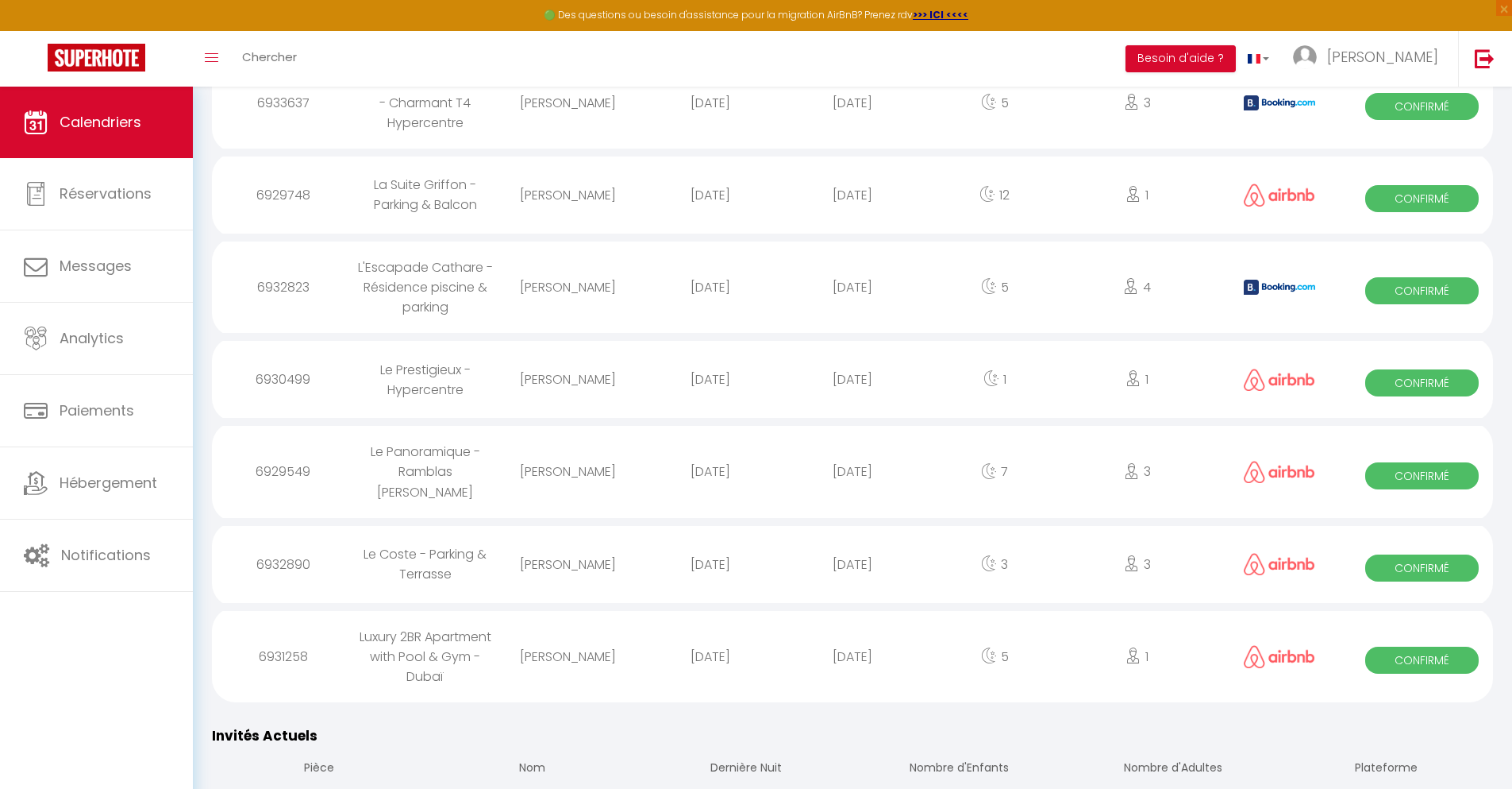
scroll to position [1608, 0]
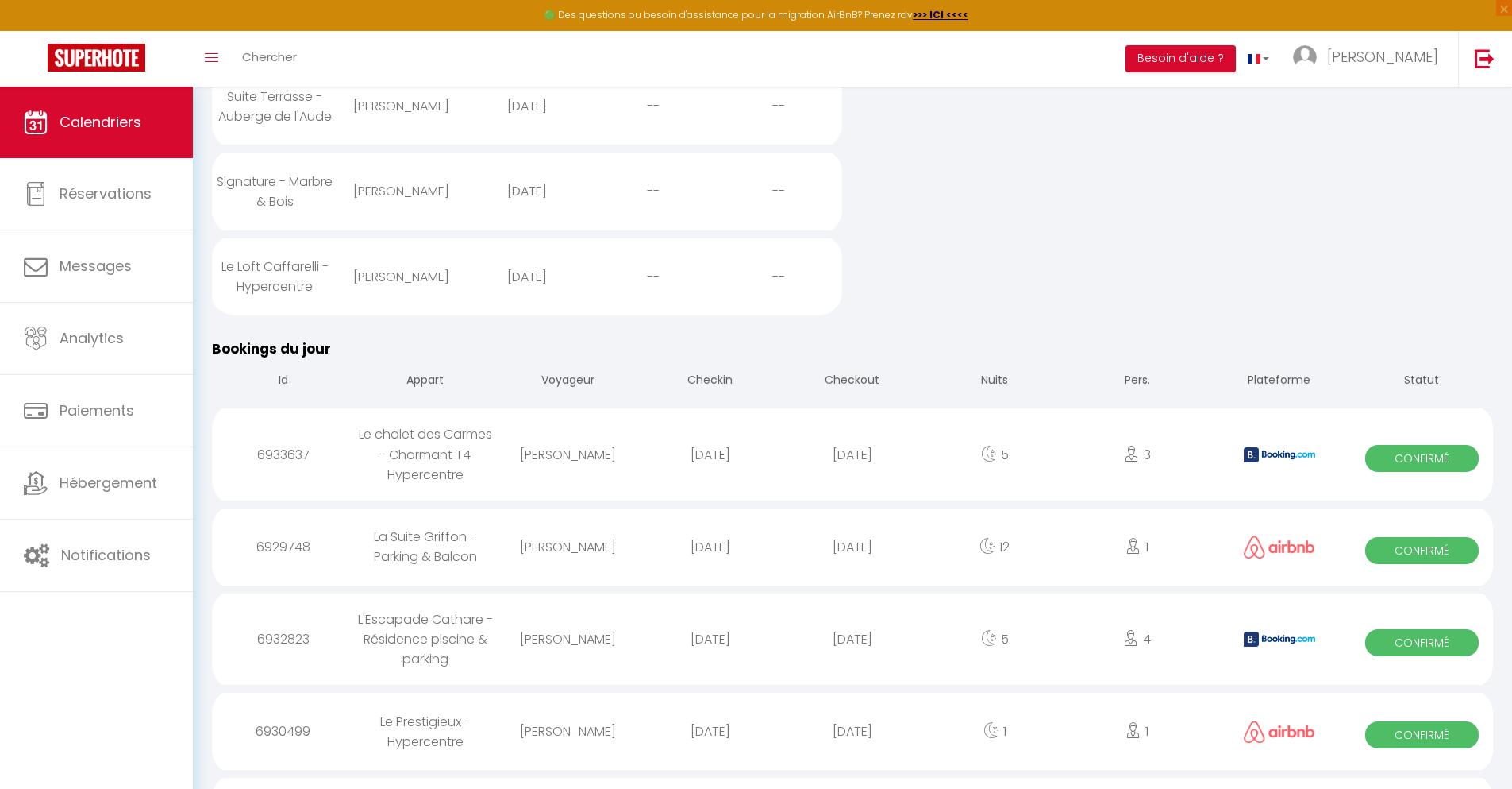
click at [853, 745] on div "[DATE]" at bounding box center [852, 731] width 142 height 51
select select "0"
select select "1"
select select
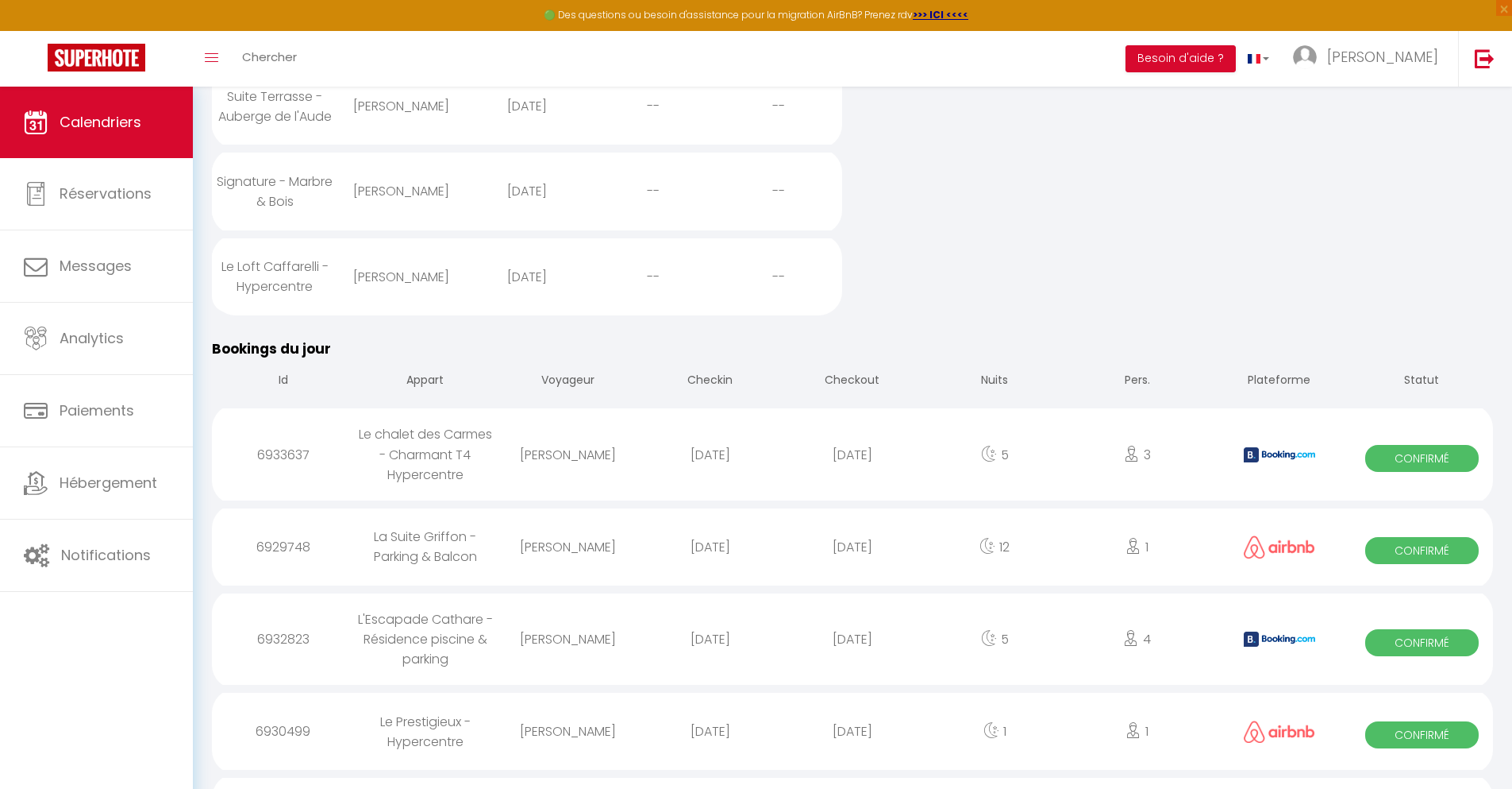
select select
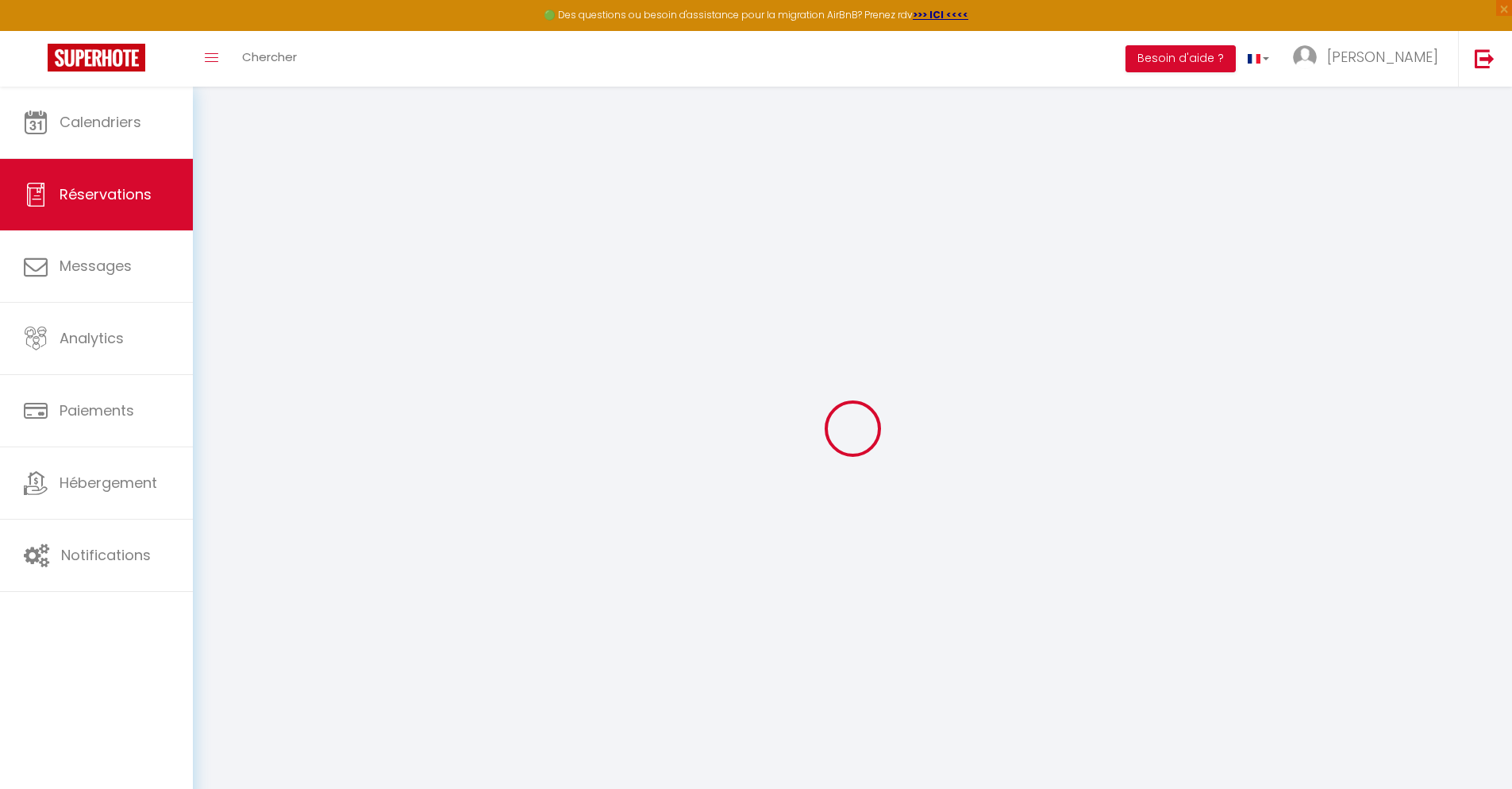
select select
checkbox input "false"
select select
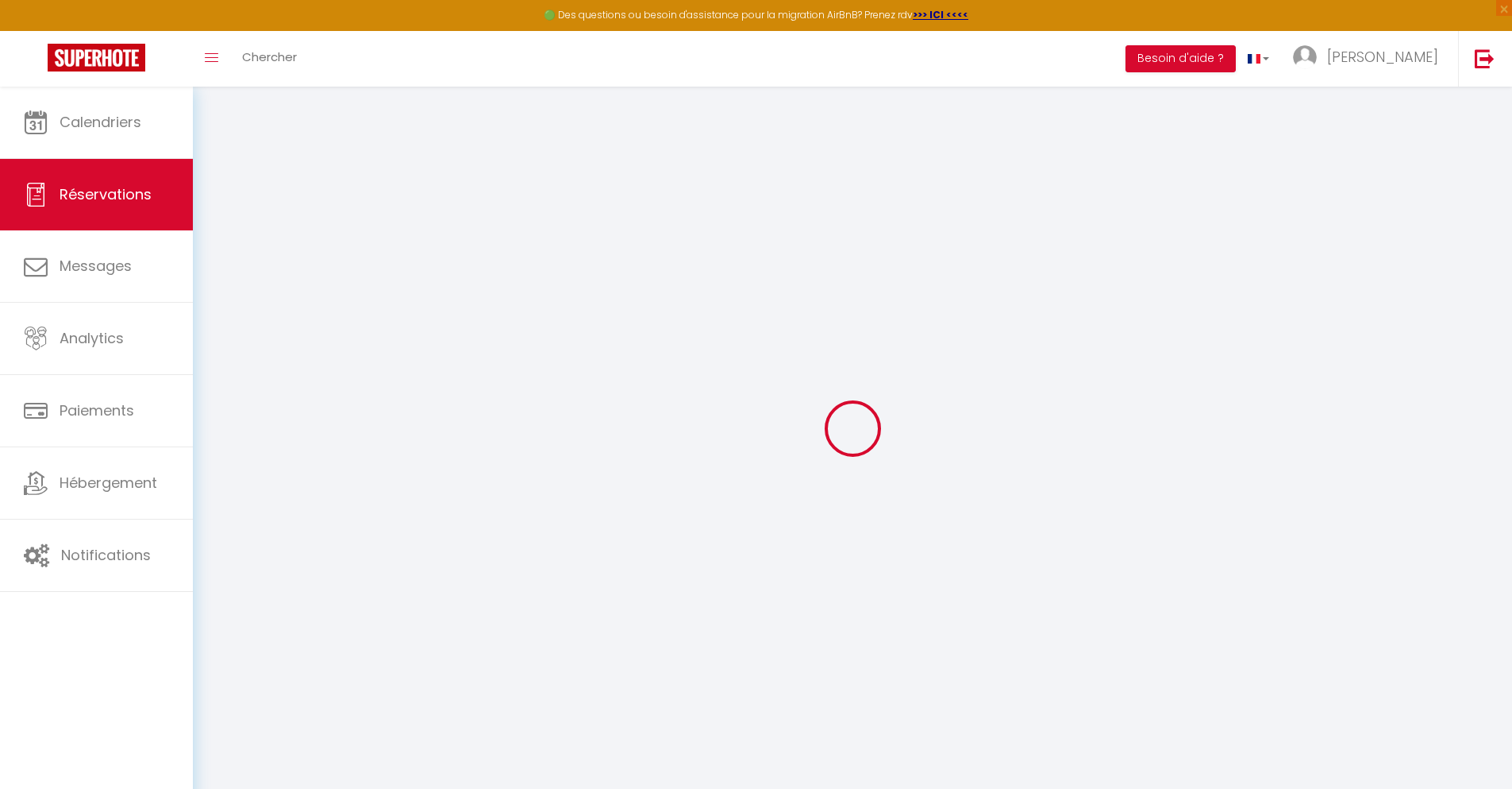
type input "40"
type input "4.96"
select select
checkbox input "false"
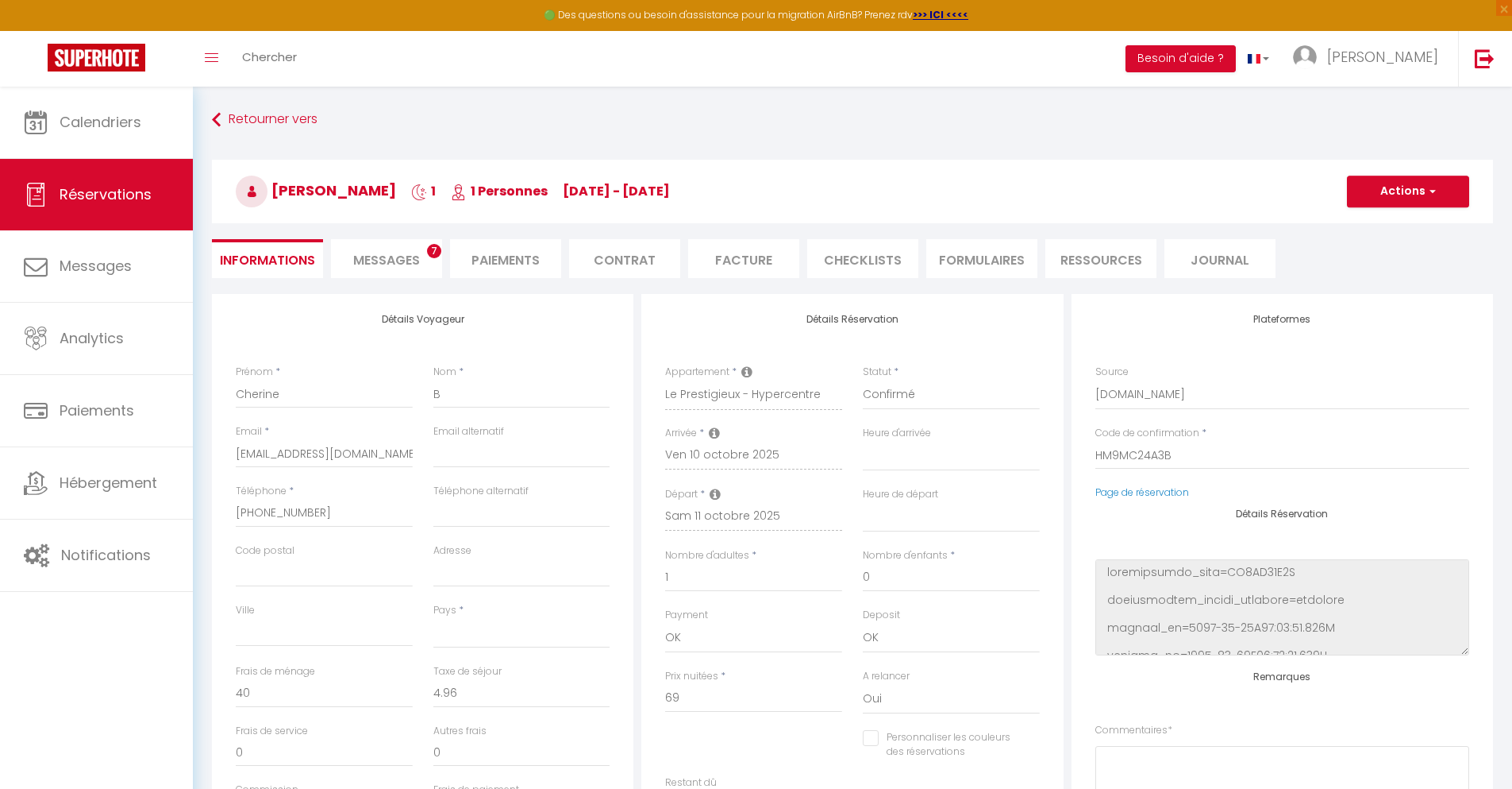
select select
checkbox input "false"
select select
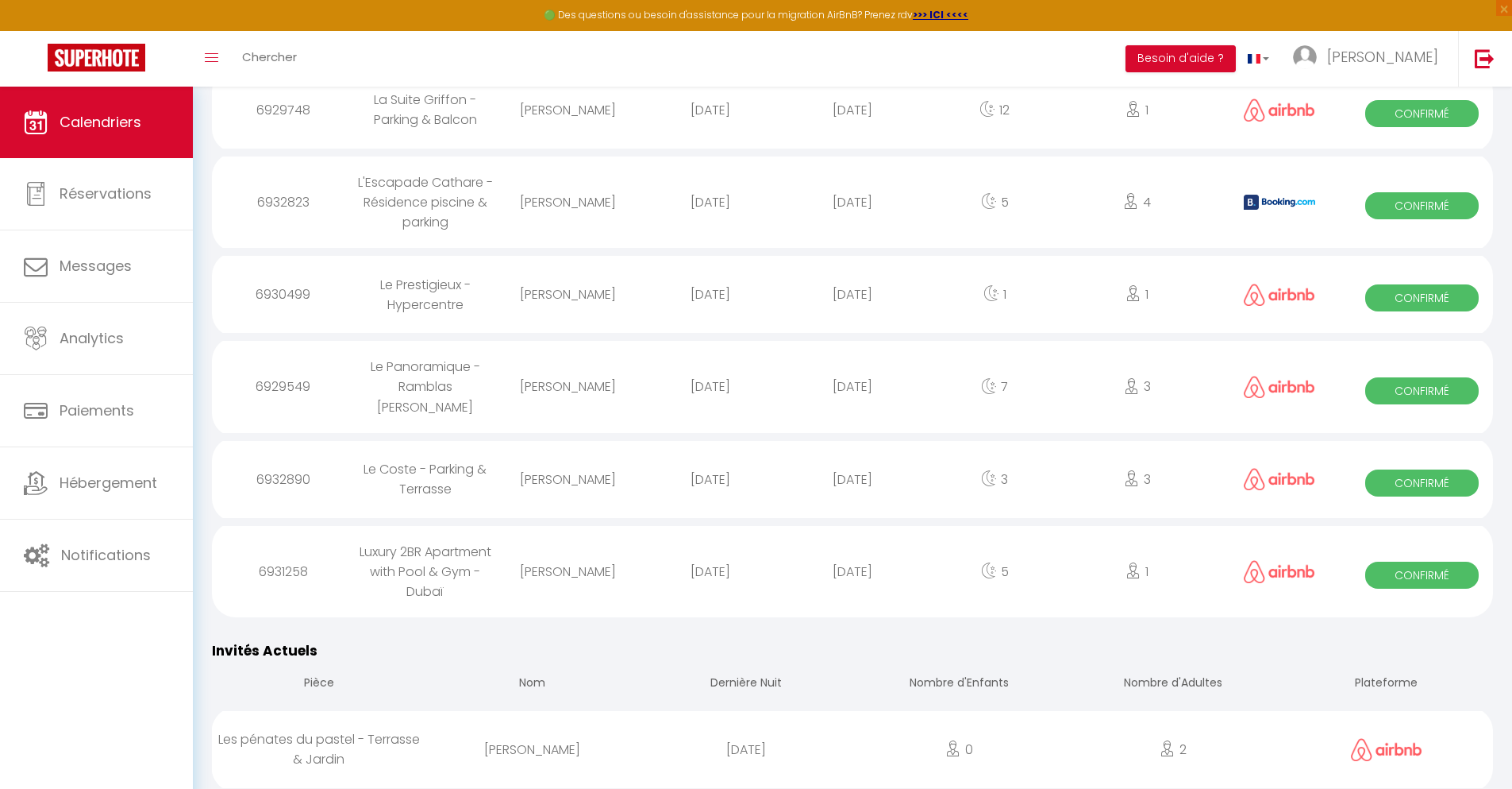
scroll to position [1693, 0]
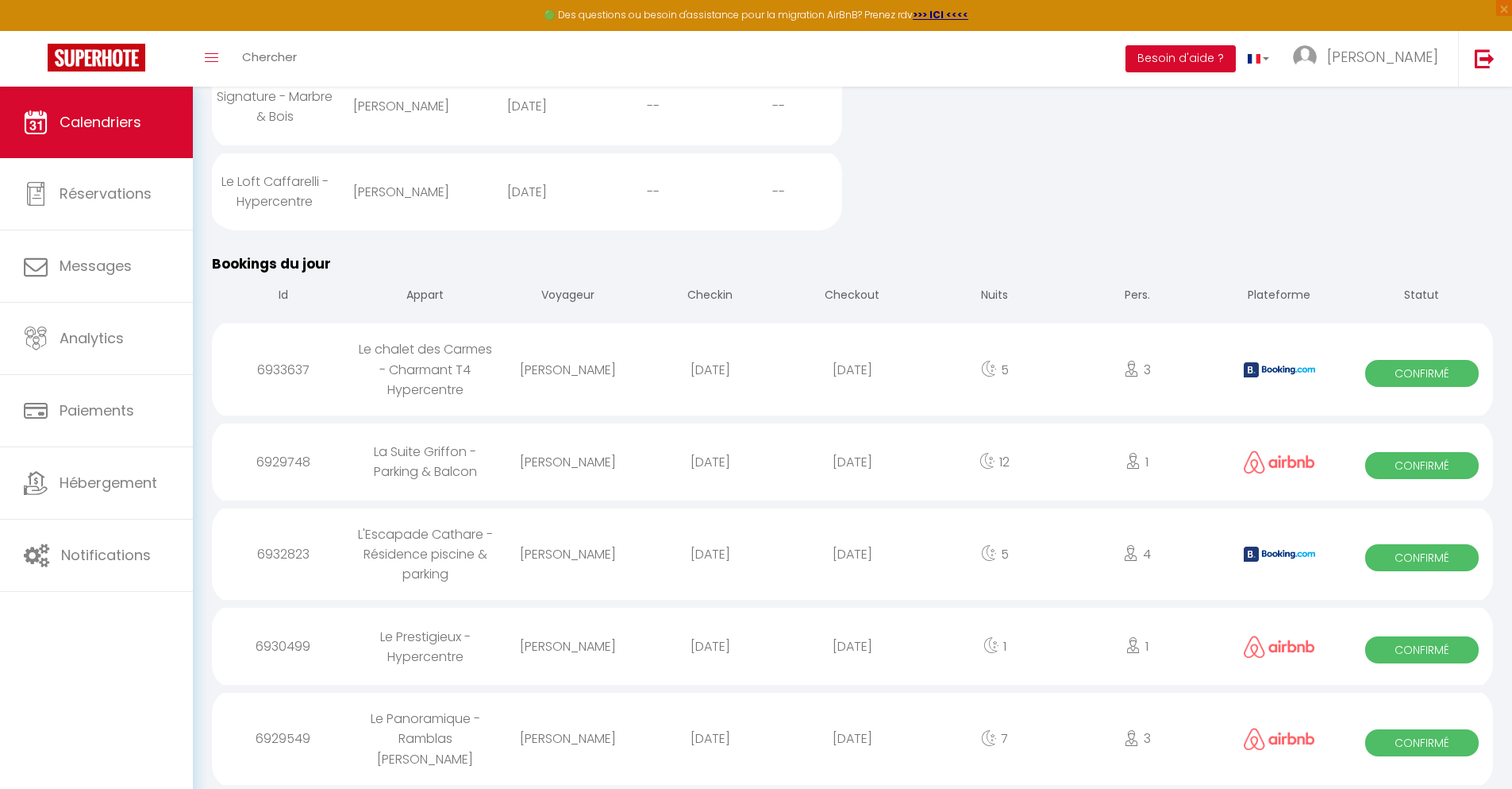
click at [853, 745] on div "[DATE]" at bounding box center [852, 738] width 142 height 51
select select "0"
select select "1"
select select
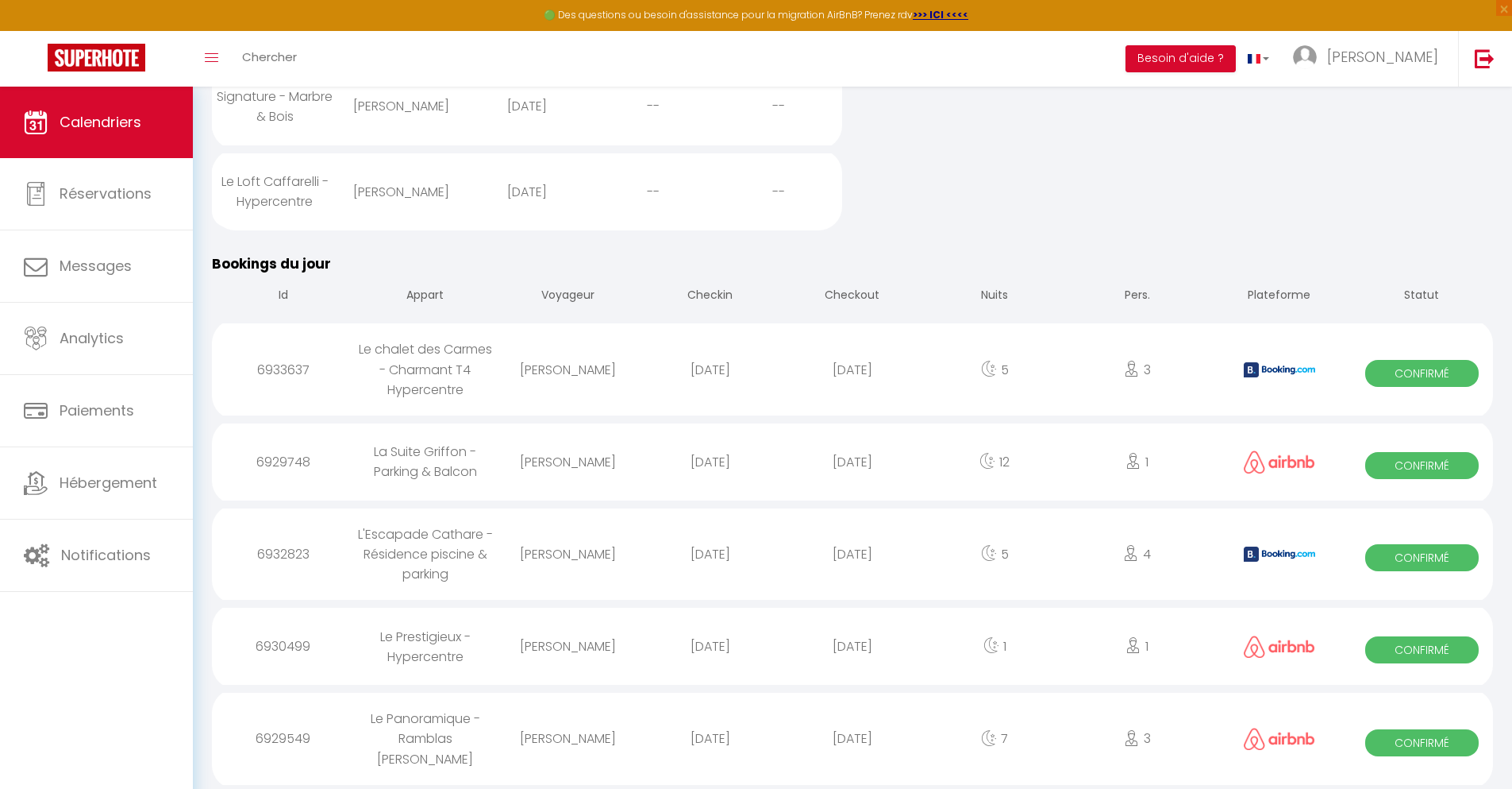
select select
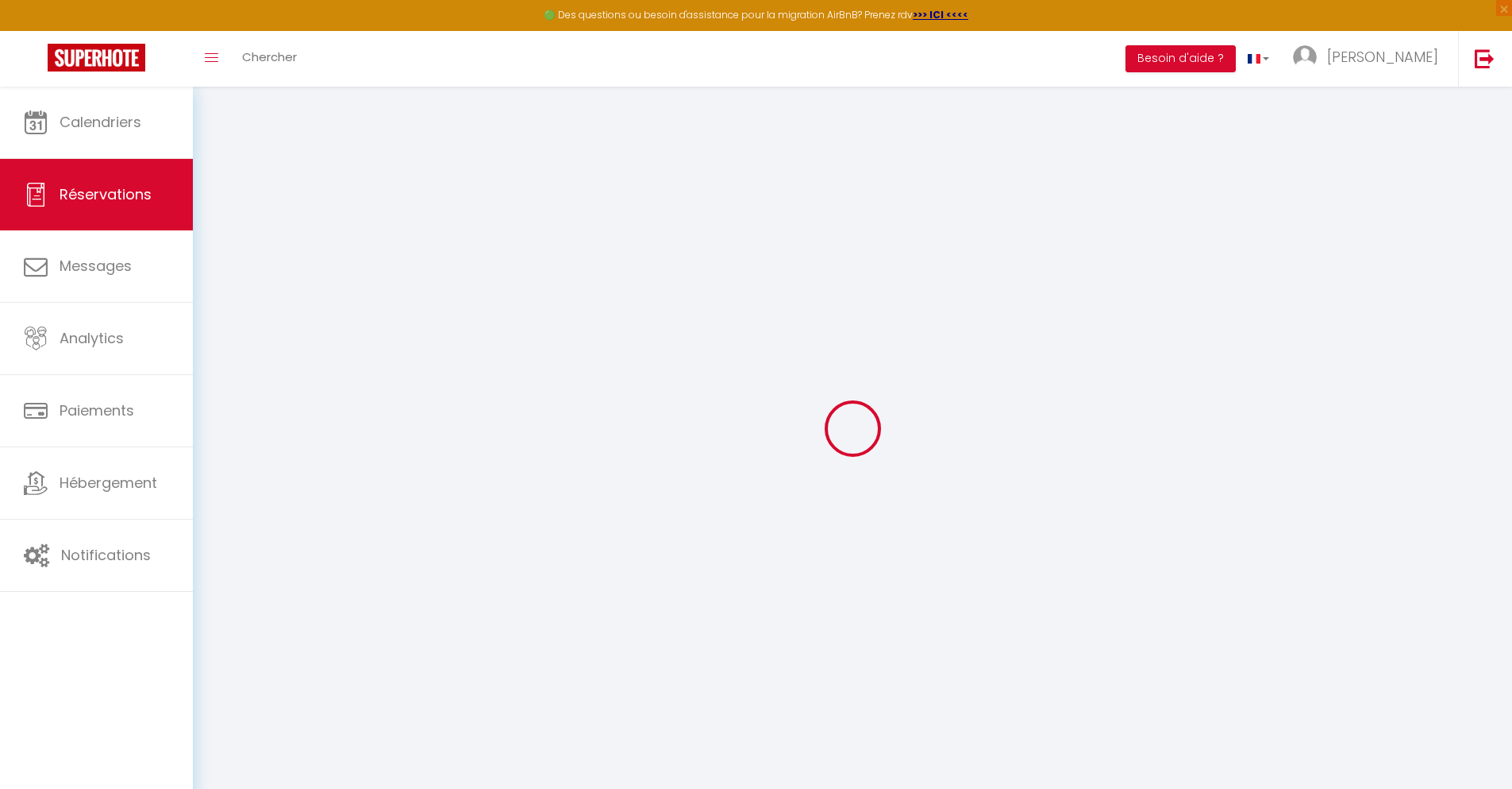
select select
checkbox input "false"
select select
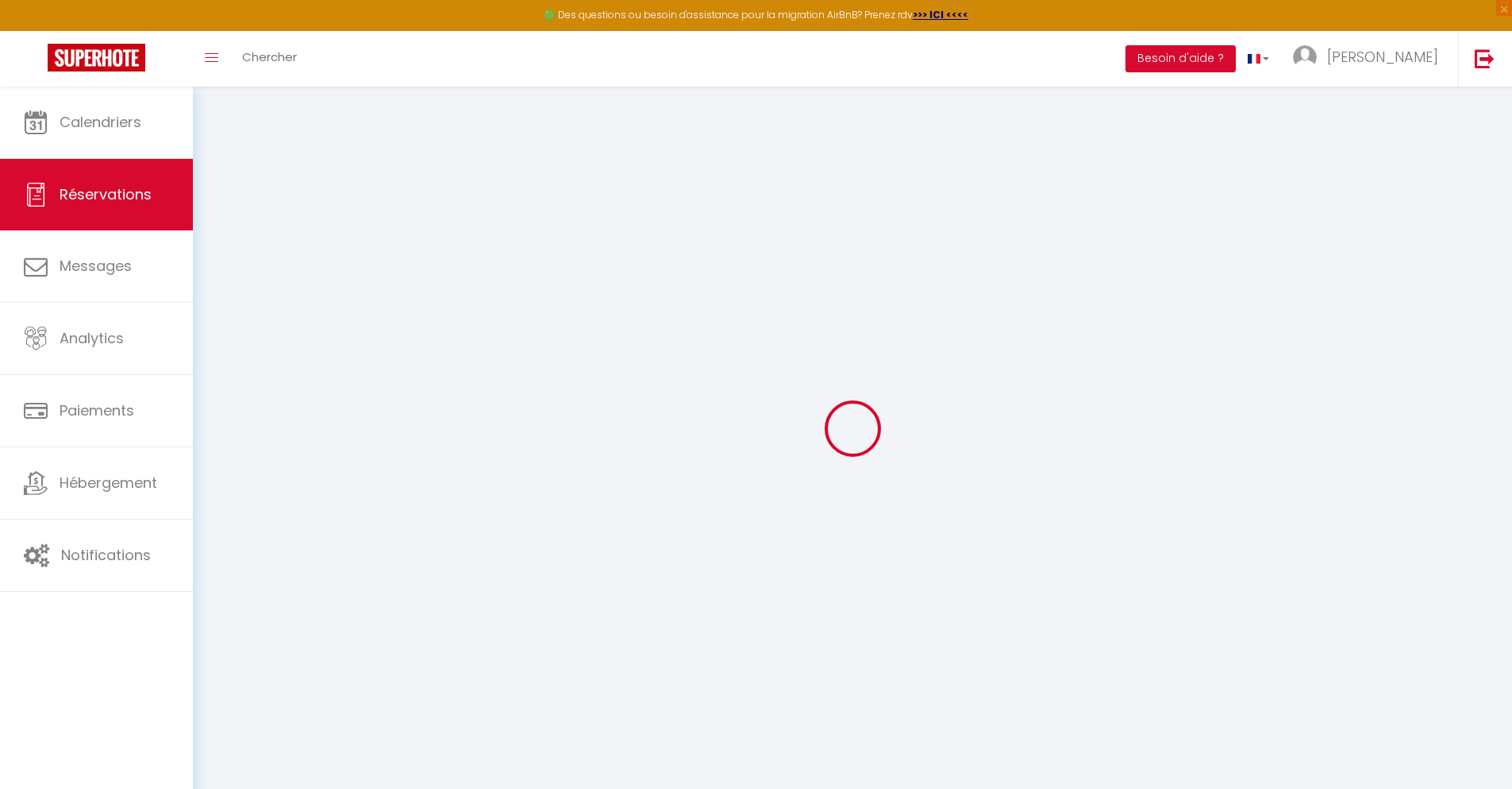
select select
checkbox input "false"
select select
type input "70"
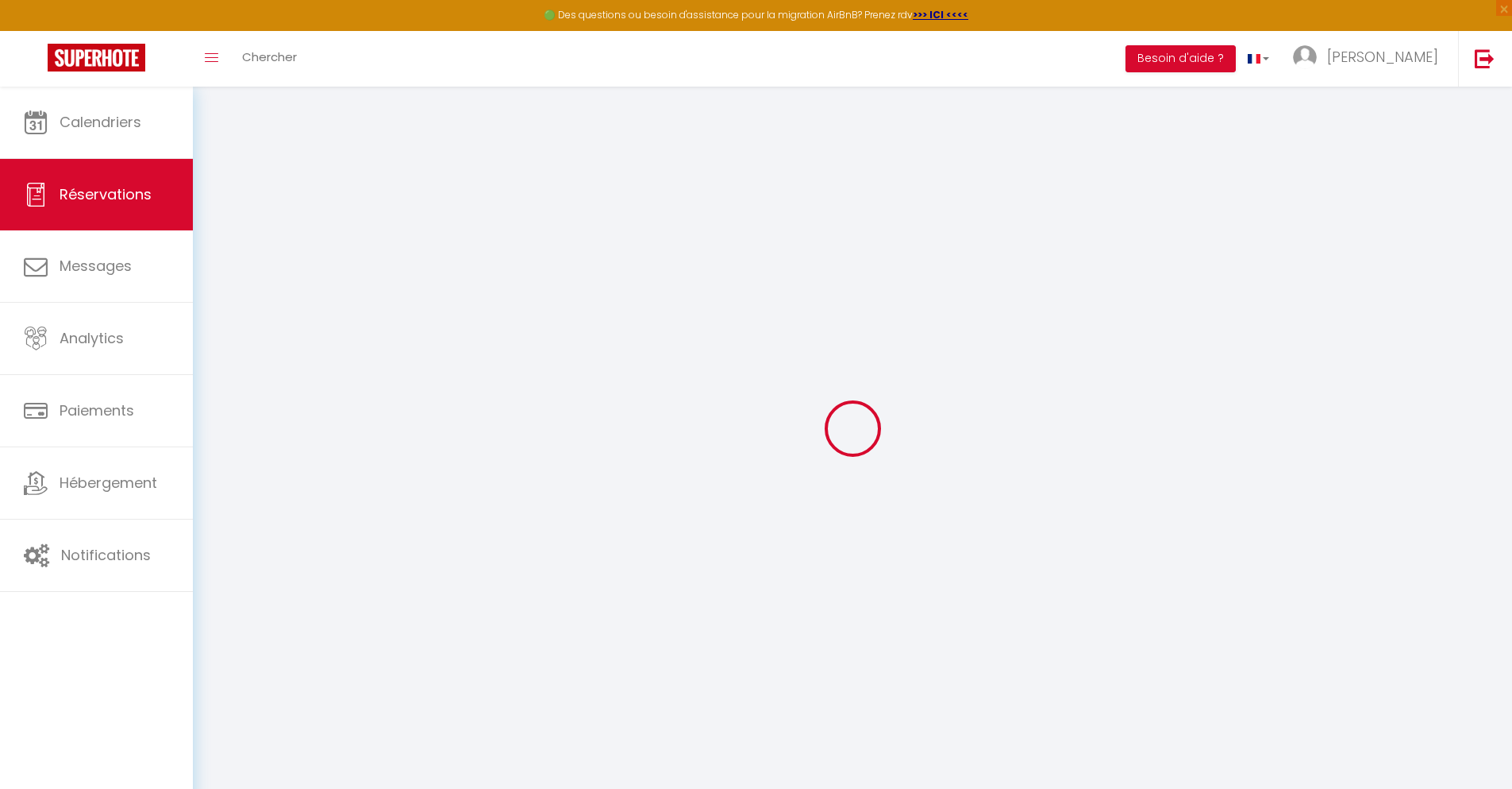
type input "38.88"
select select
checkbox input "false"
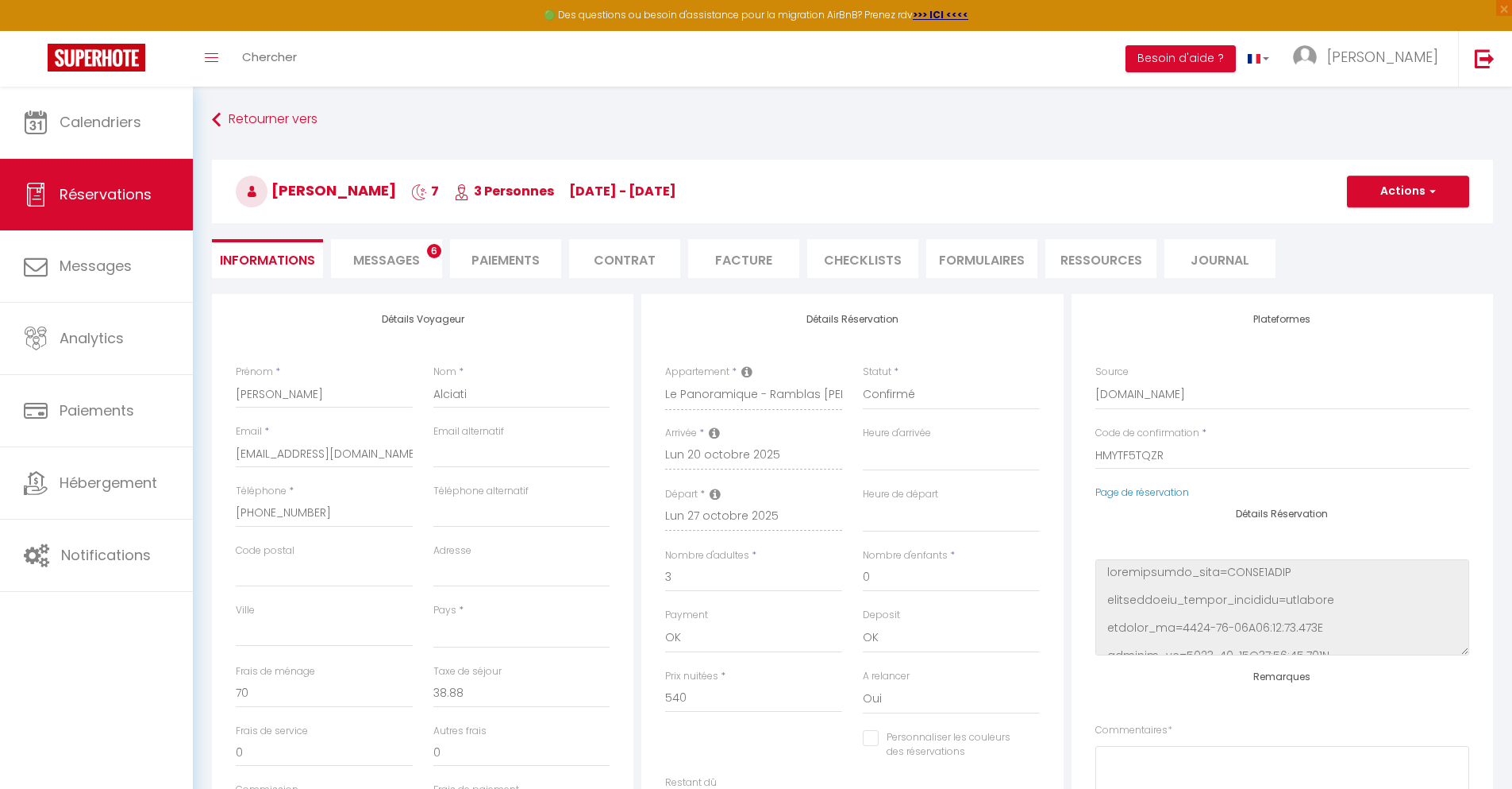
select select
checkbox input "false"
select select
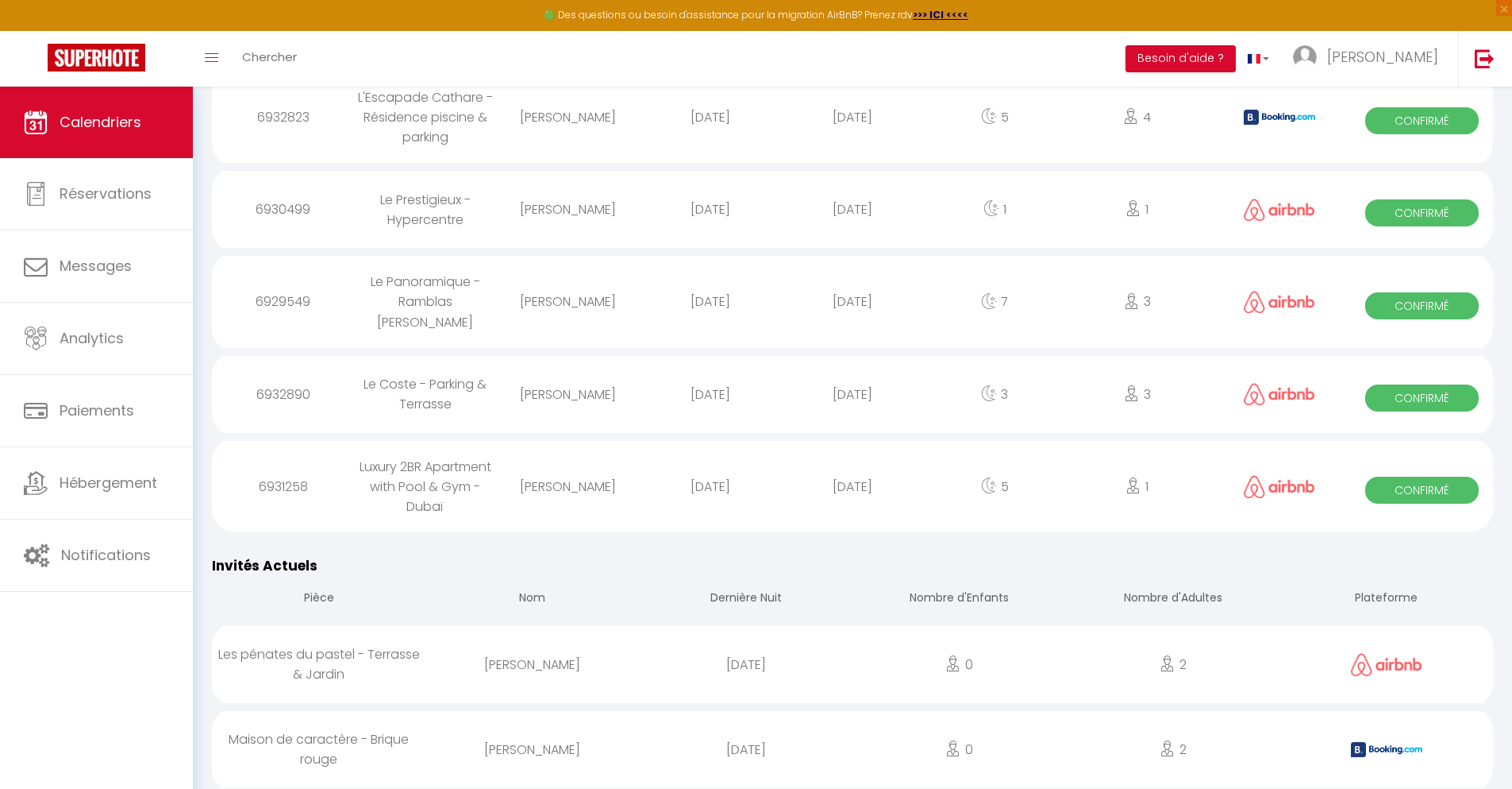
scroll to position [1778, 0]
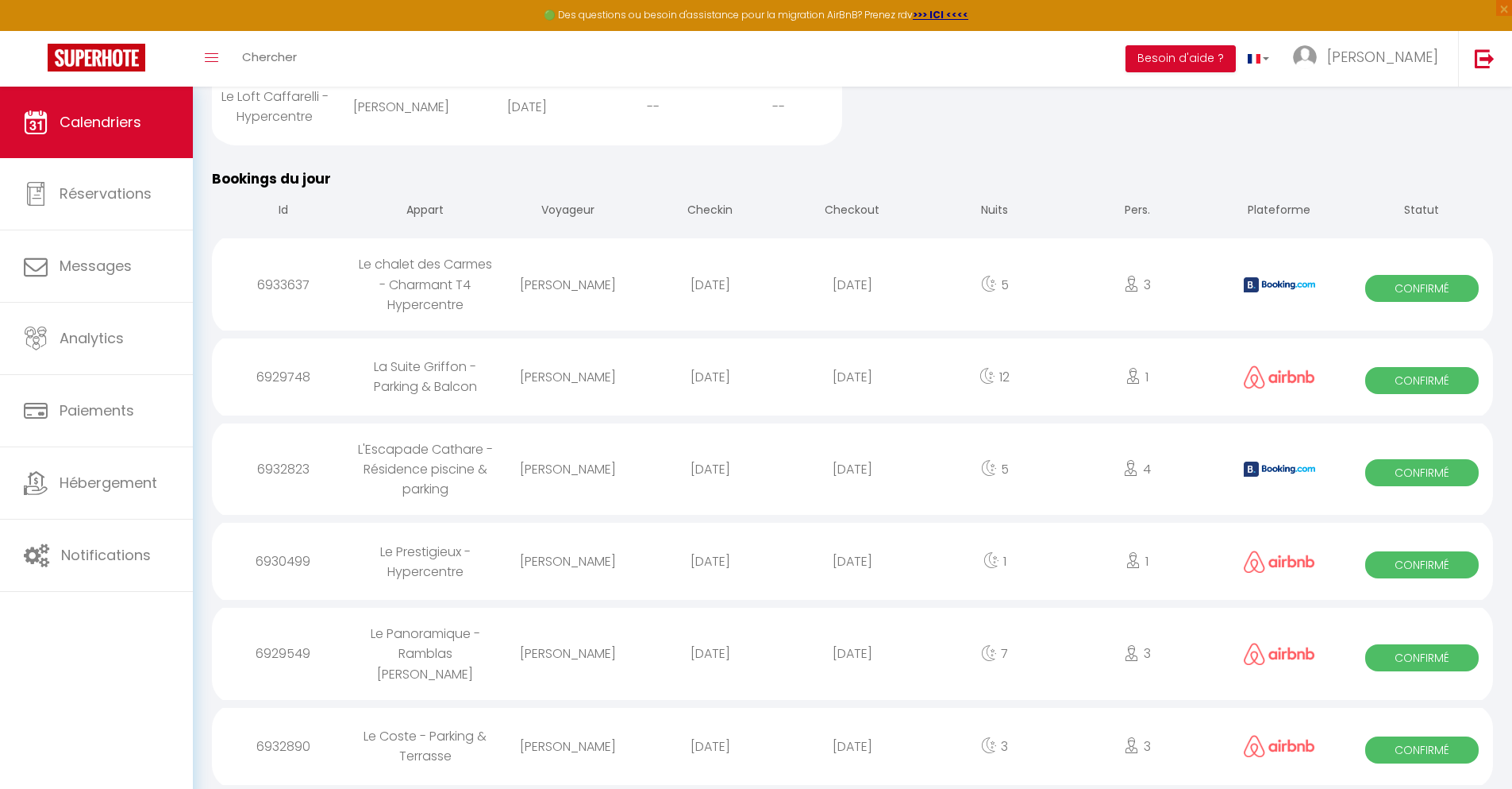
click at [853, 745] on div "[DATE]" at bounding box center [852, 746] width 142 height 51
select select "0"
select select "1"
select select
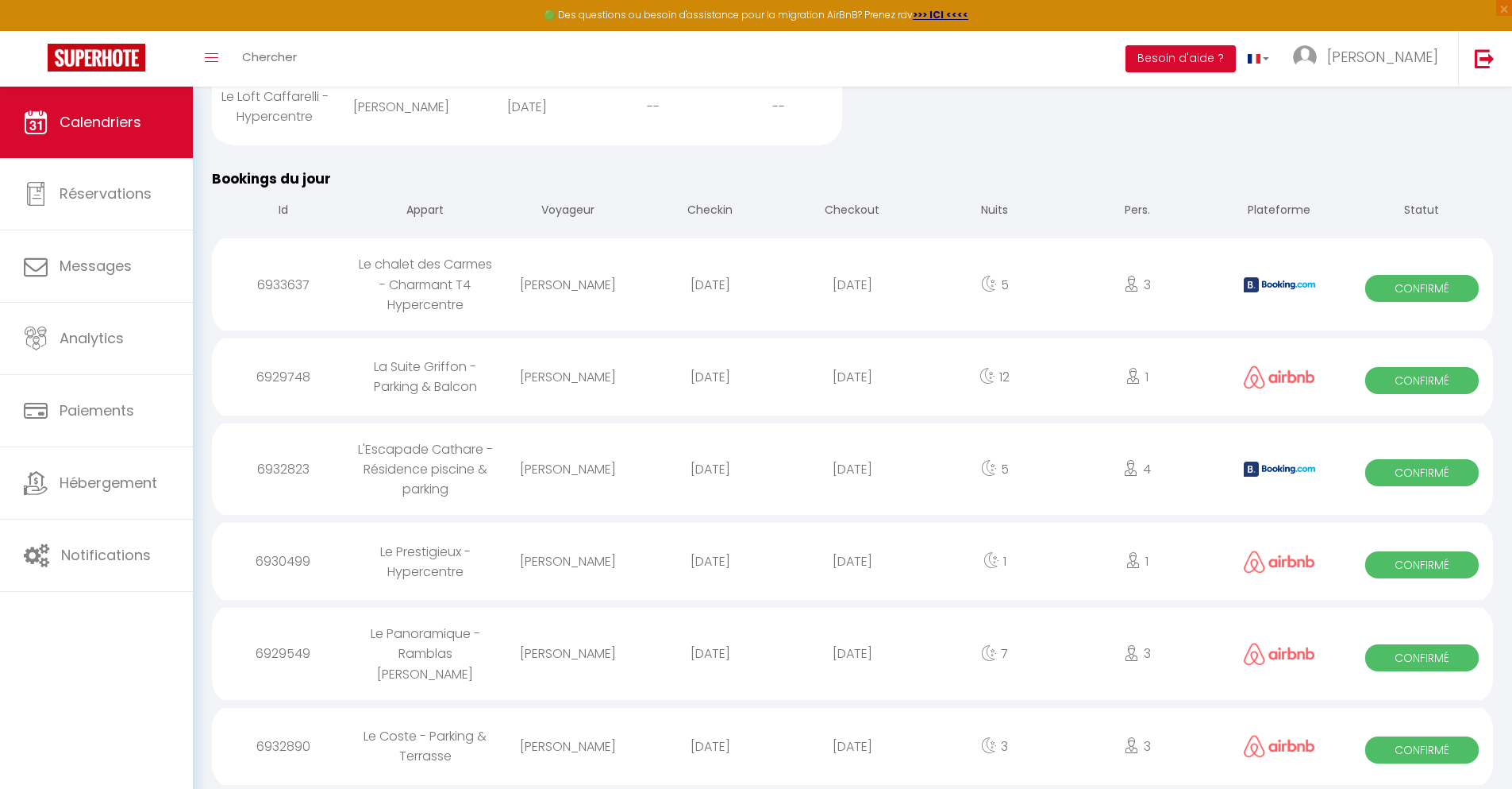
select select
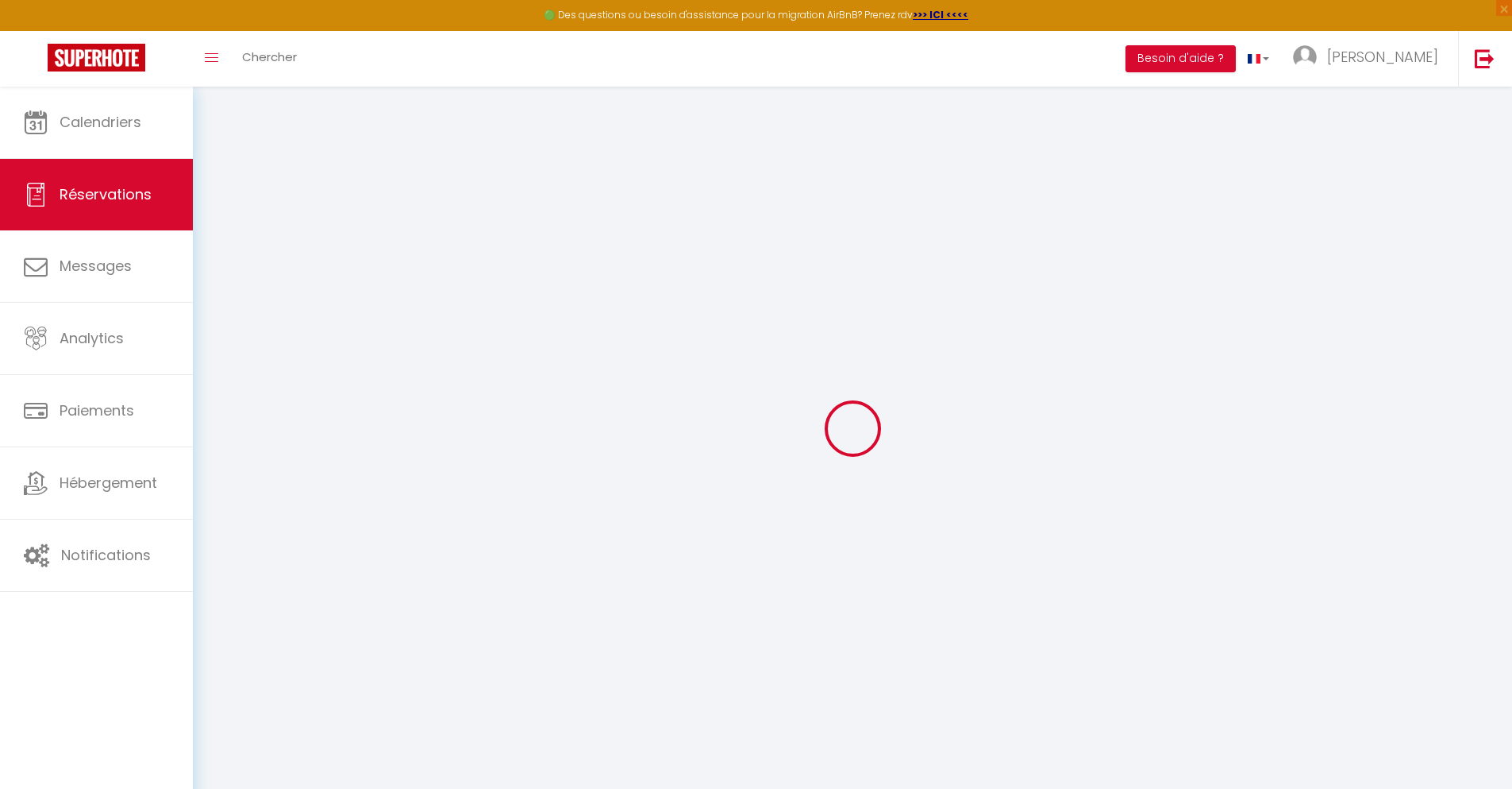
select select
checkbox input "false"
select select
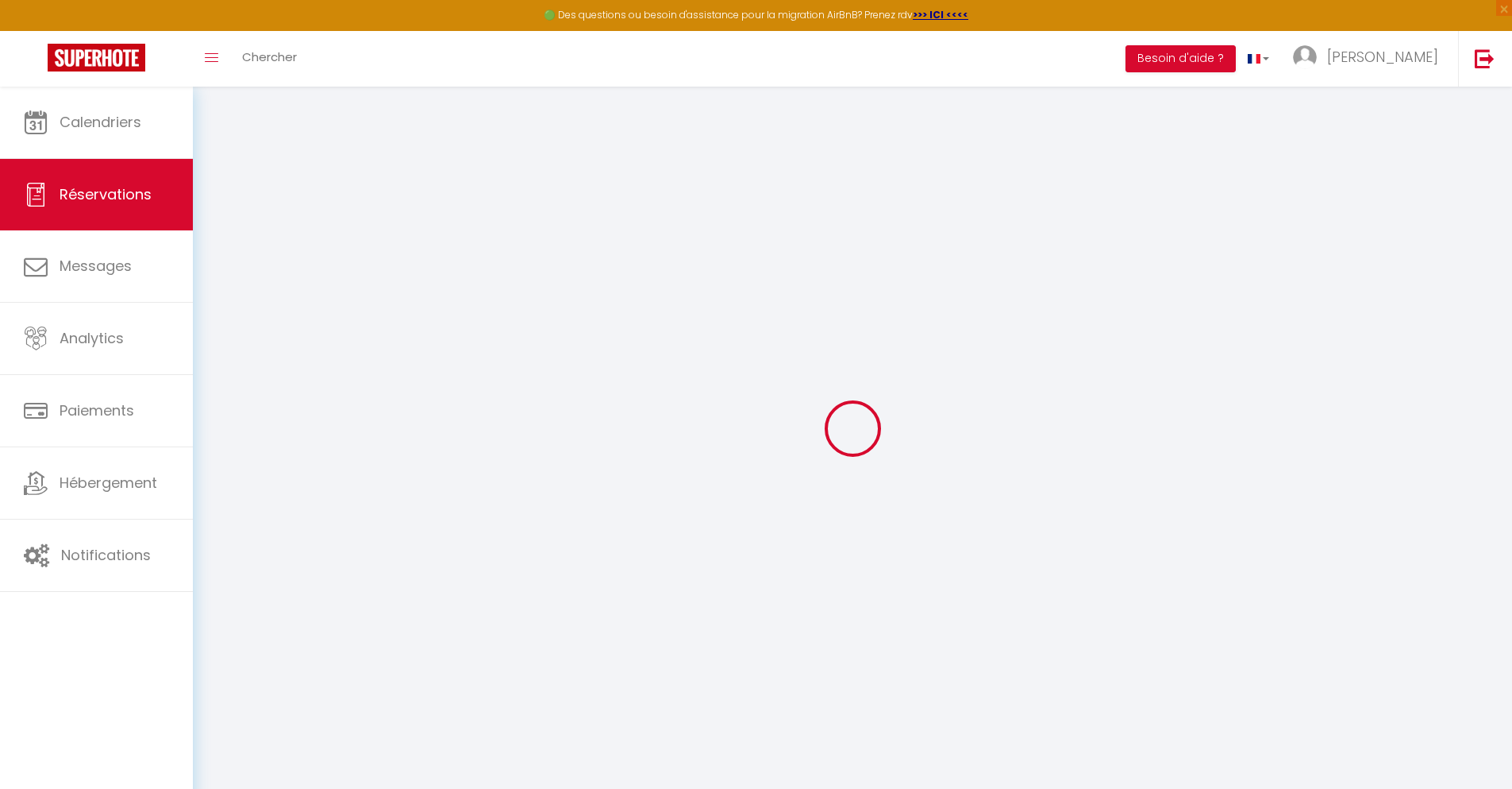
select select
checkbox input "false"
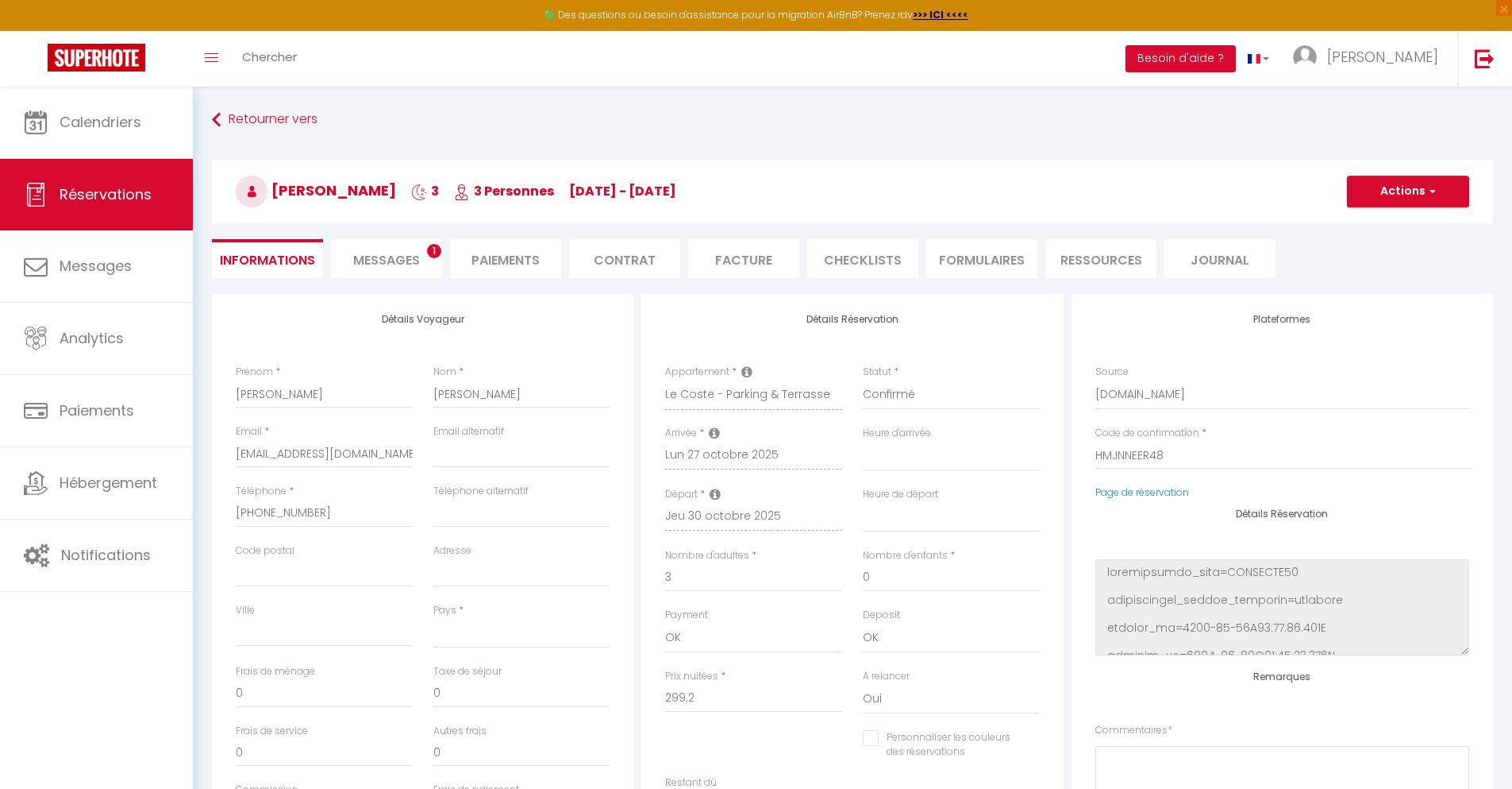
select select
type input "85"
type input "21.54"
select select
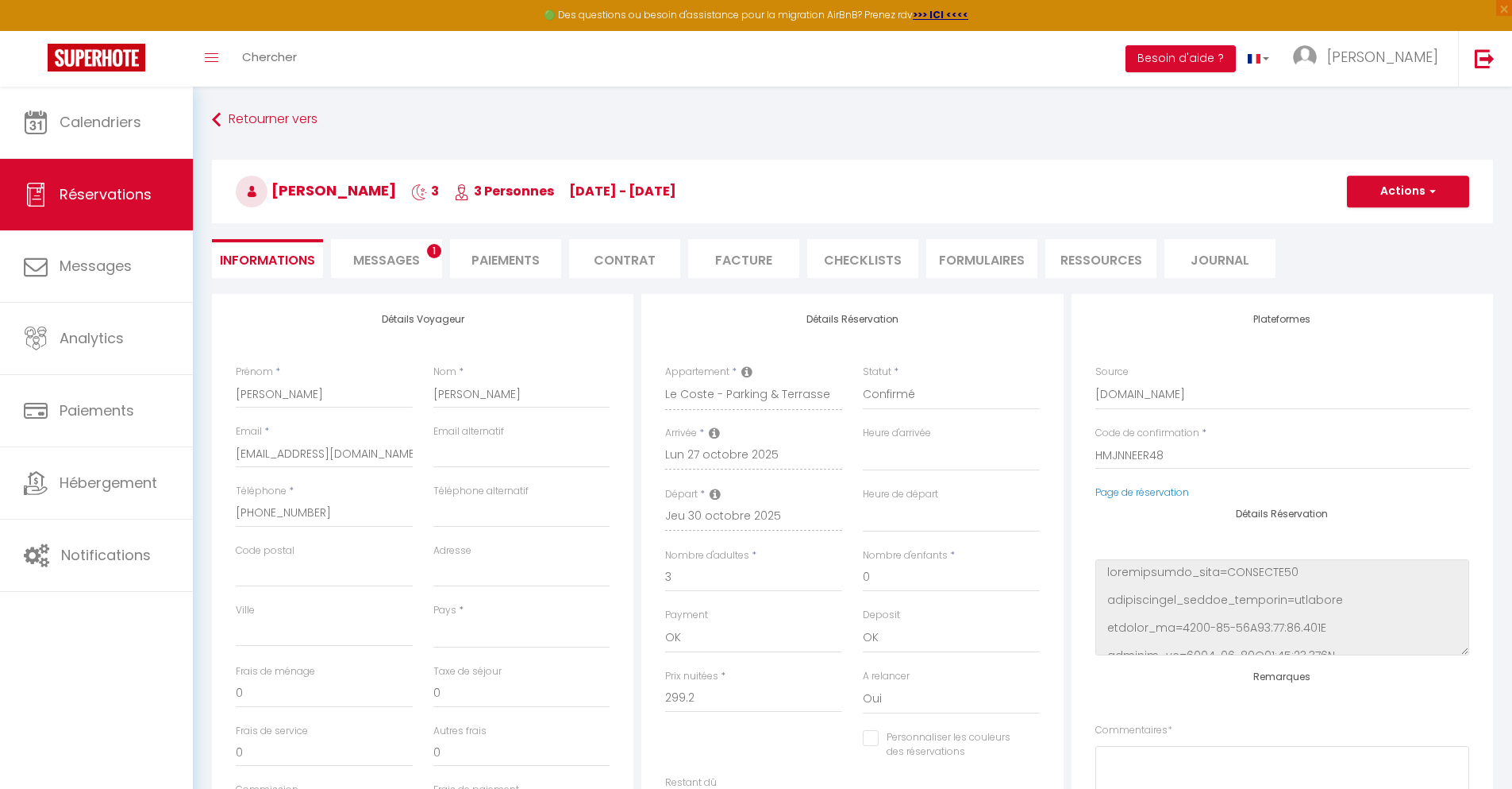
checkbox input "false"
select select
checkbox input "false"
select select
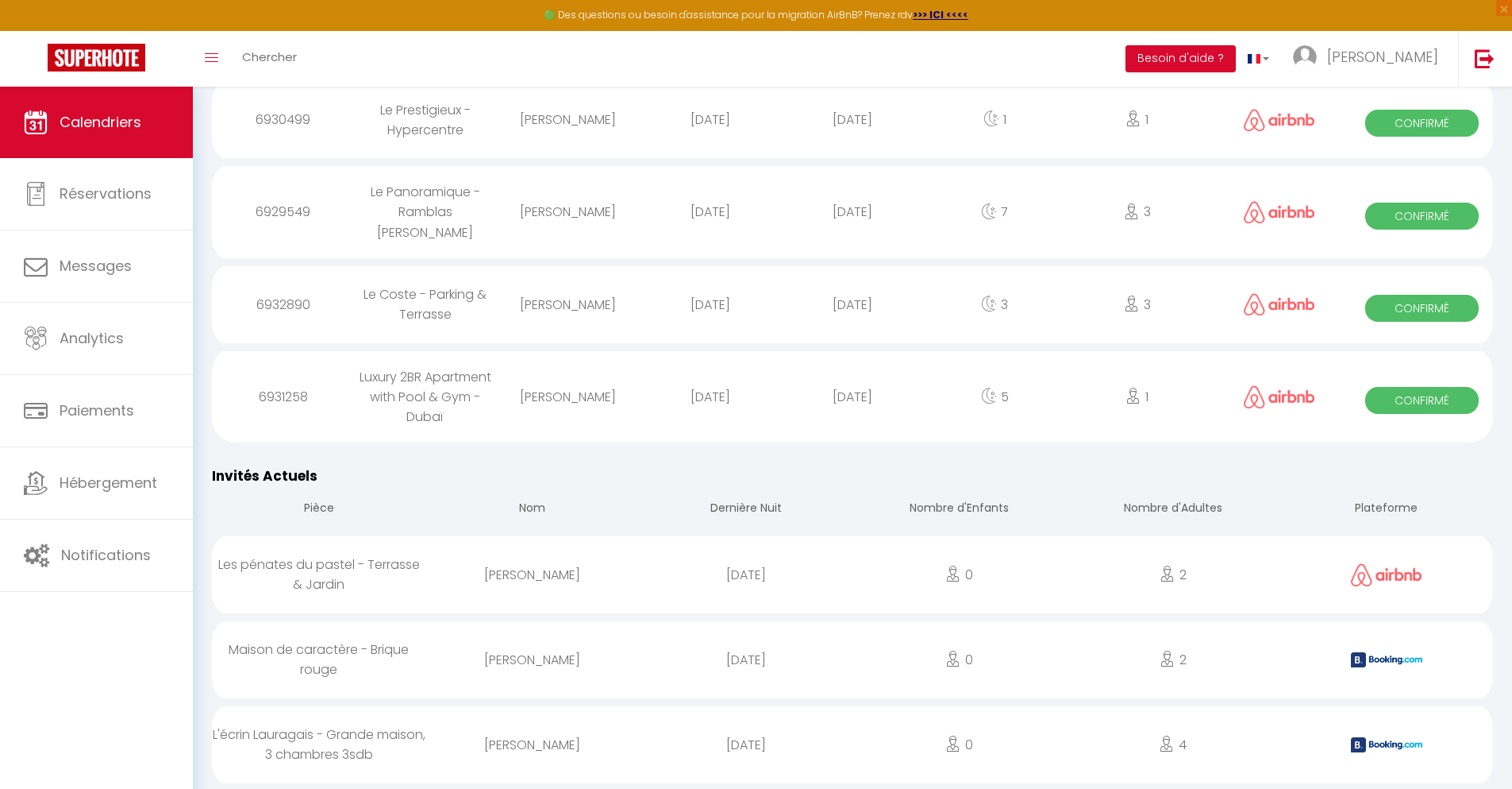
scroll to position [1874, 0]
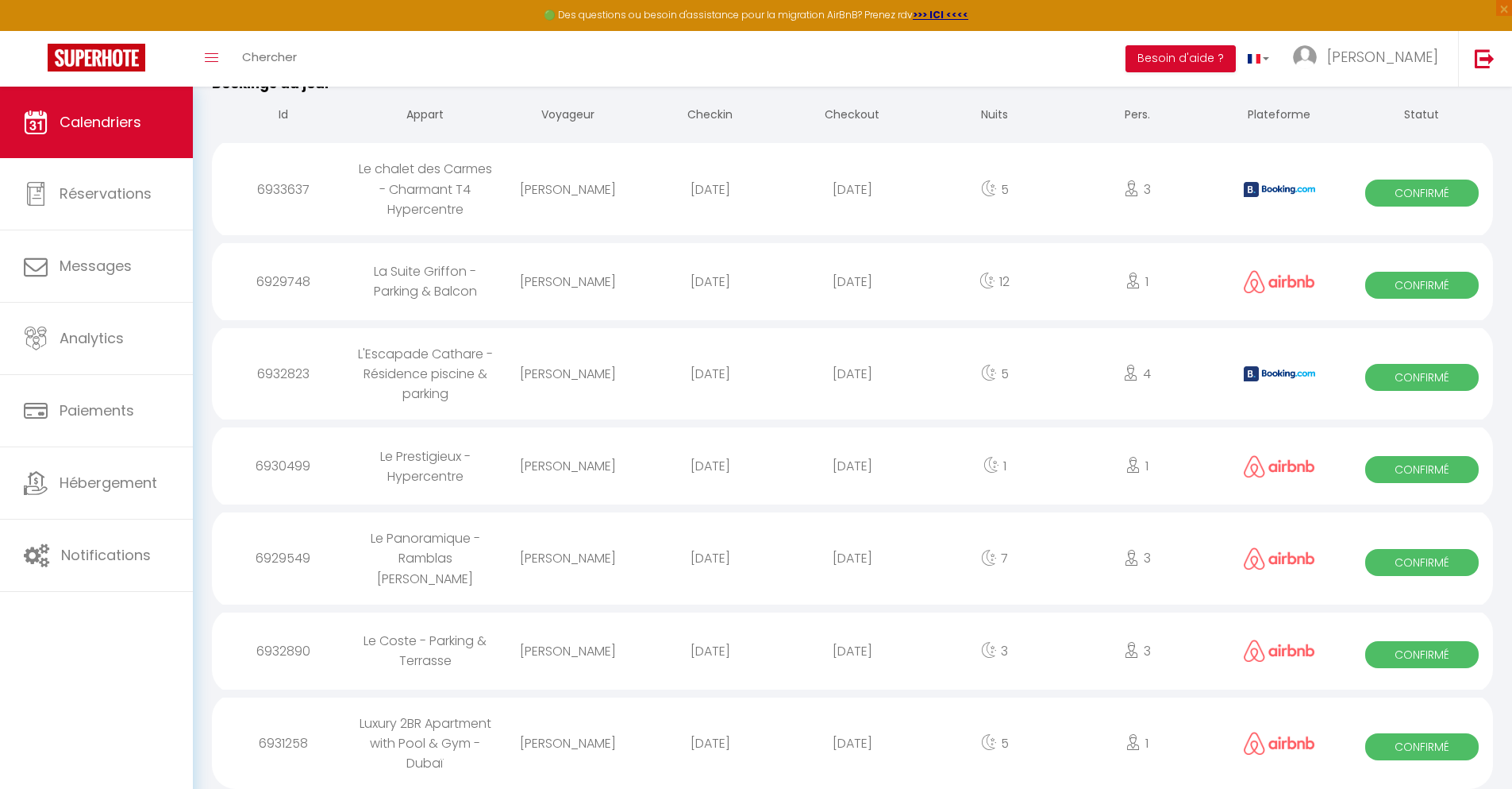
click at [853, 740] on div "[DATE]" at bounding box center [852, 743] width 142 height 51
select select "0"
select select "1"
select select
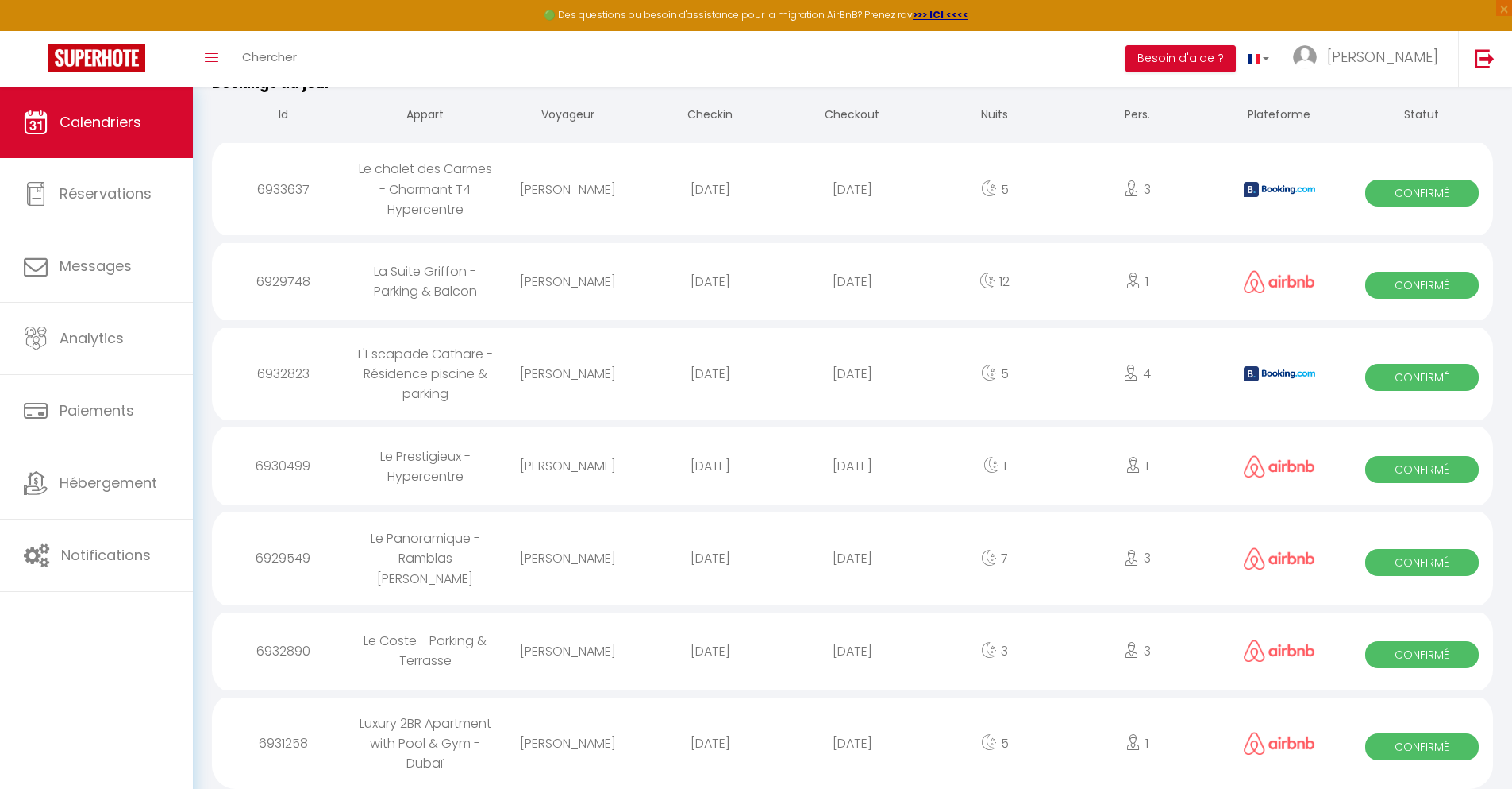
select select
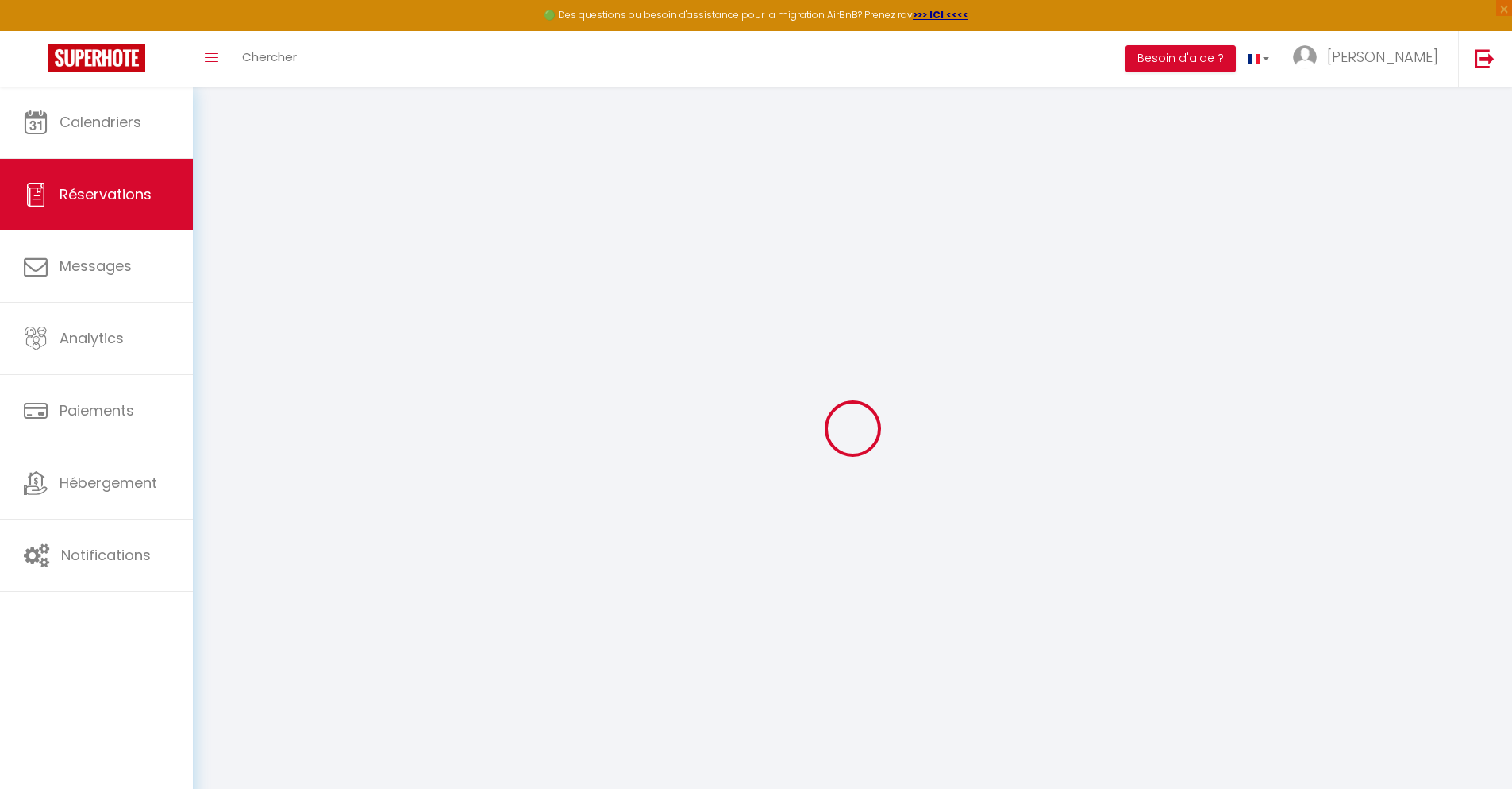
select select
checkbox input "false"
select select
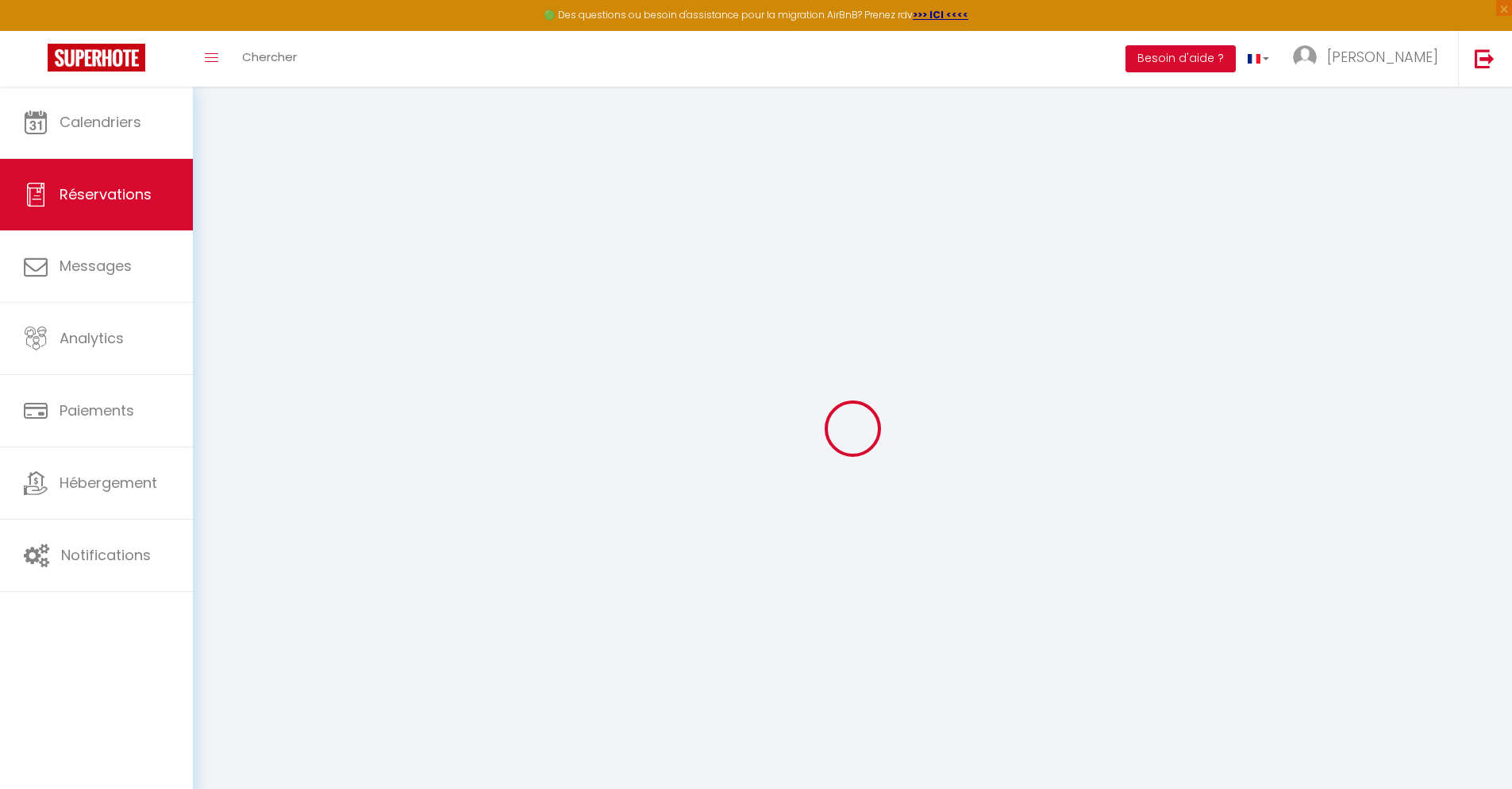
select select
checkbox input "false"
select select
type input "300"
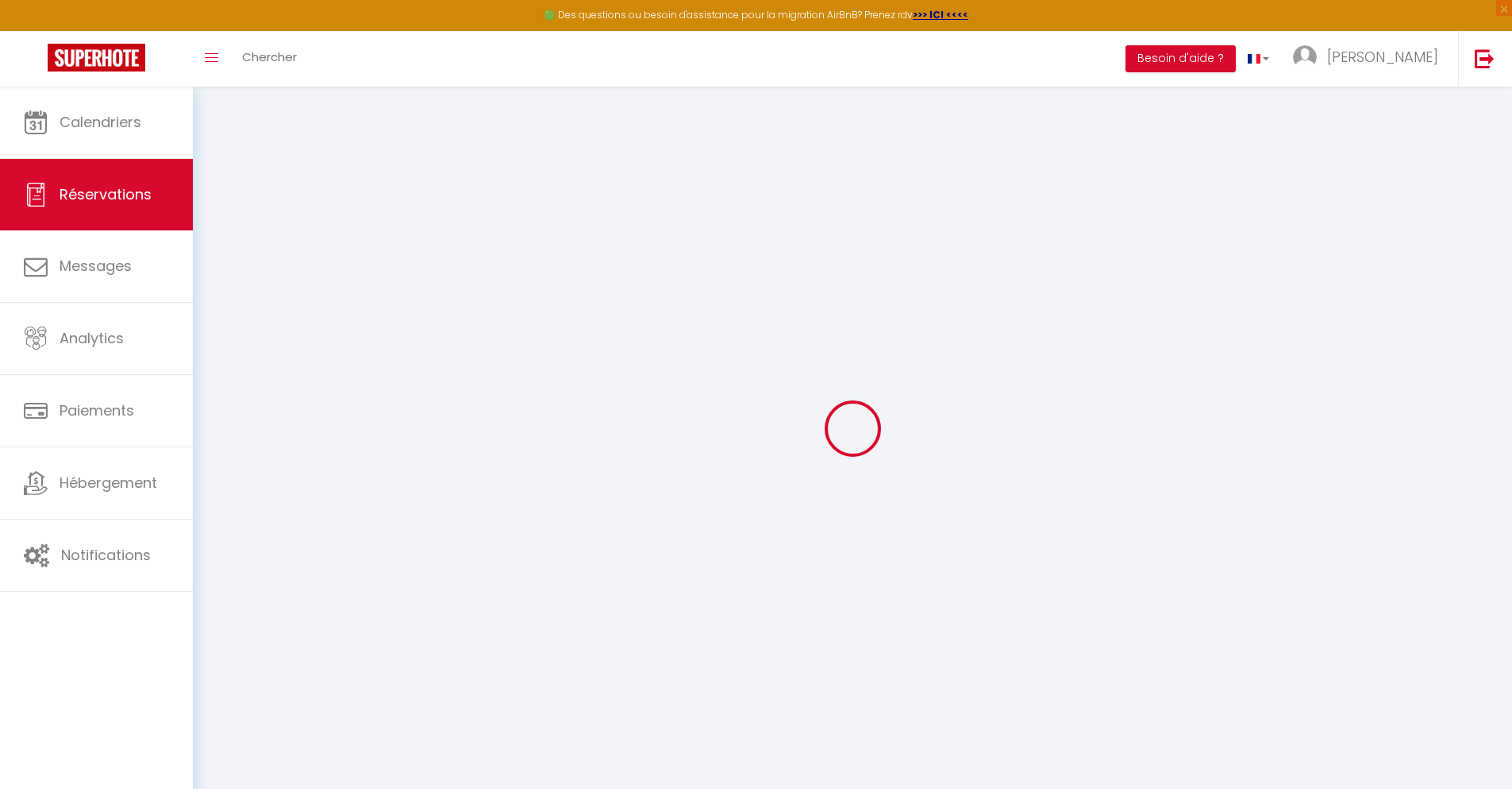
select select
checkbox input "false"
select select
checkbox input "false"
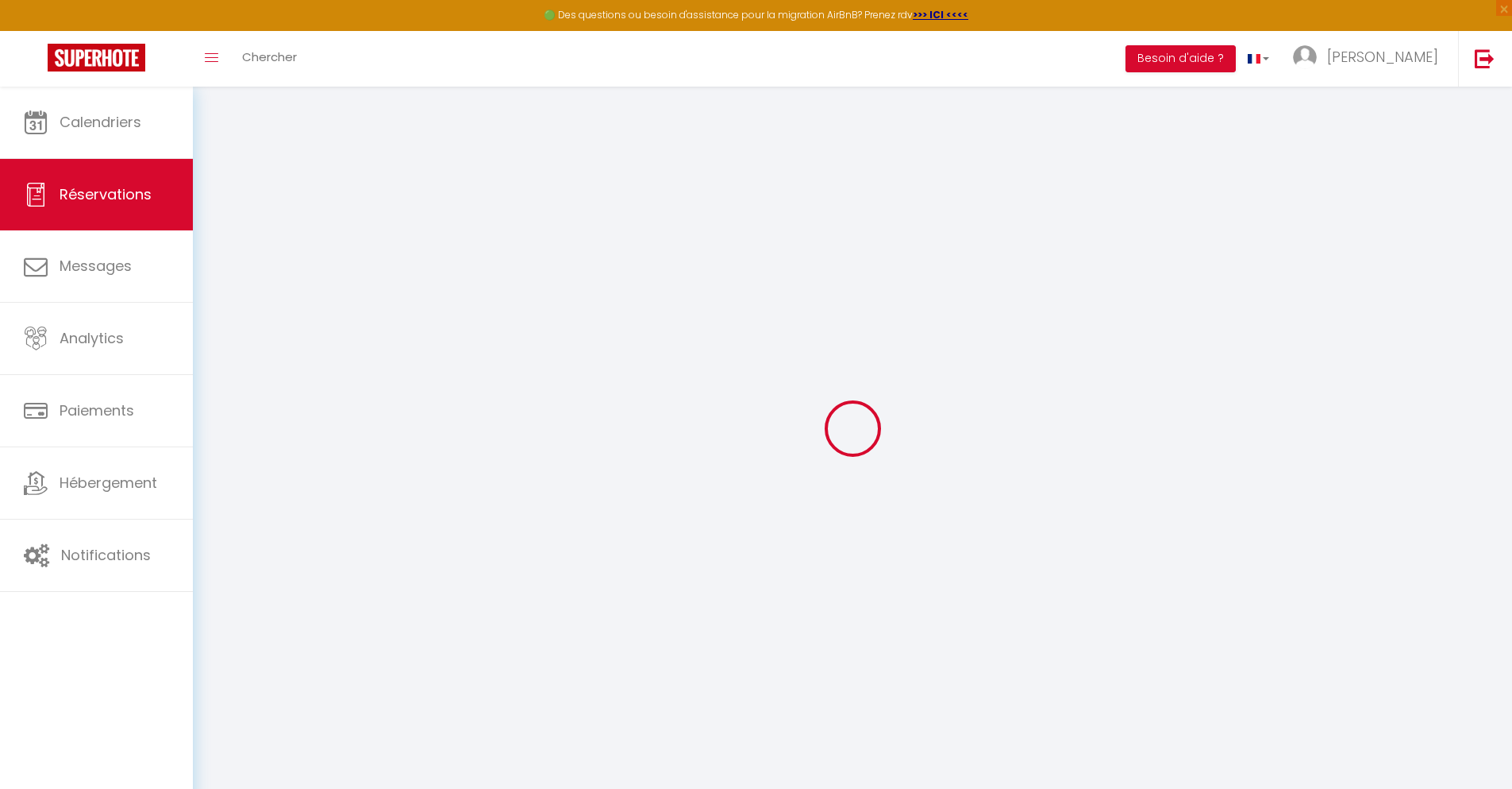
select select
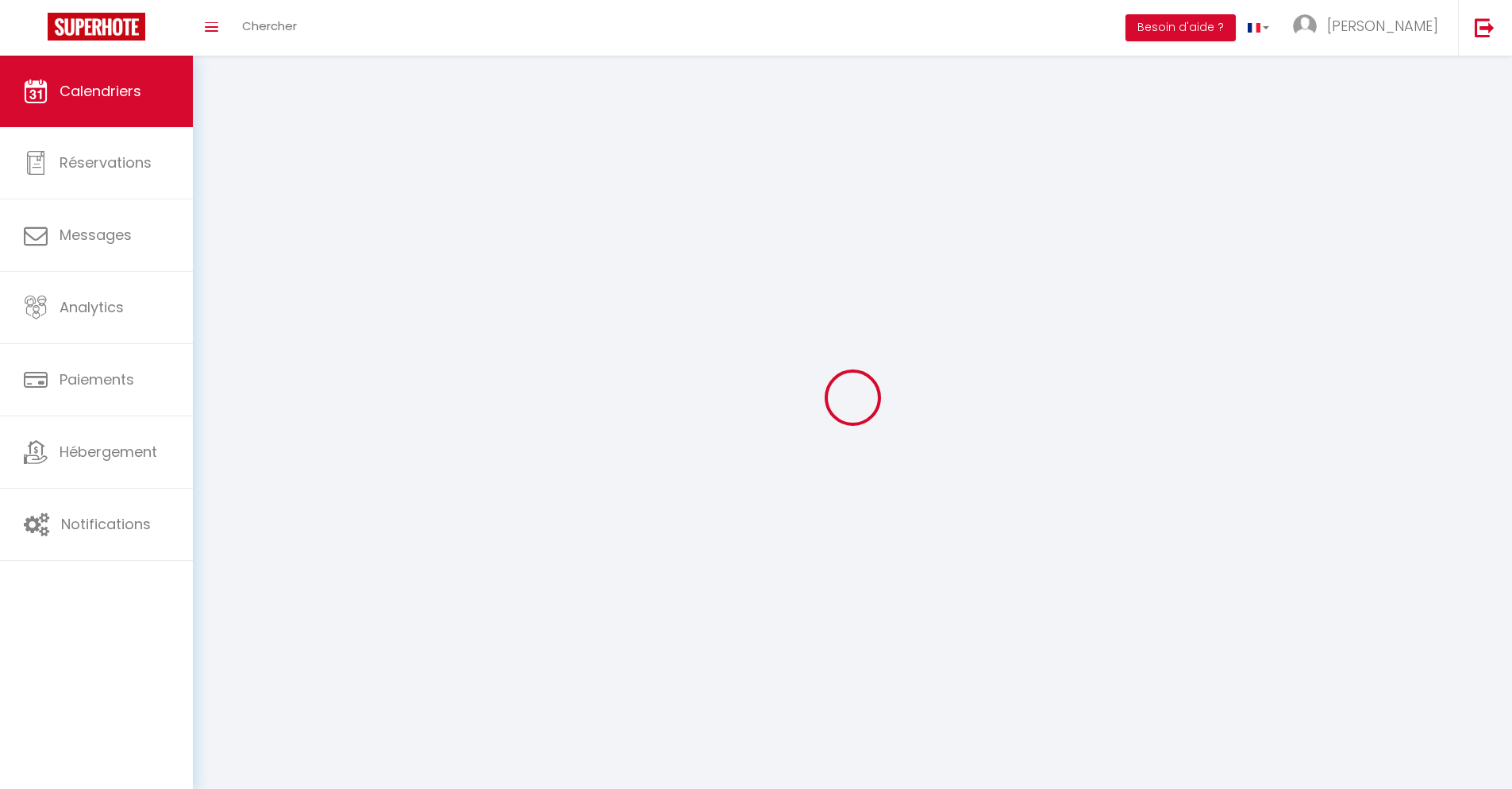
scroll to position [87, 0]
